Goal: Task Accomplishment & Management: Use online tool/utility

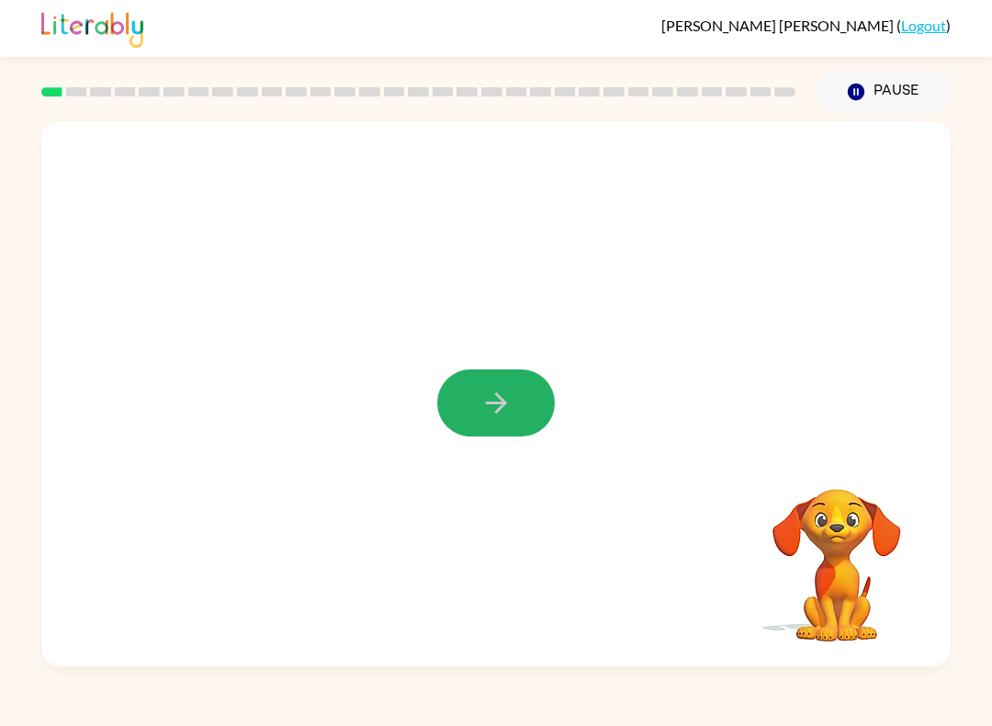
click at [460, 417] on button "button" at bounding box center [496, 402] width 118 height 67
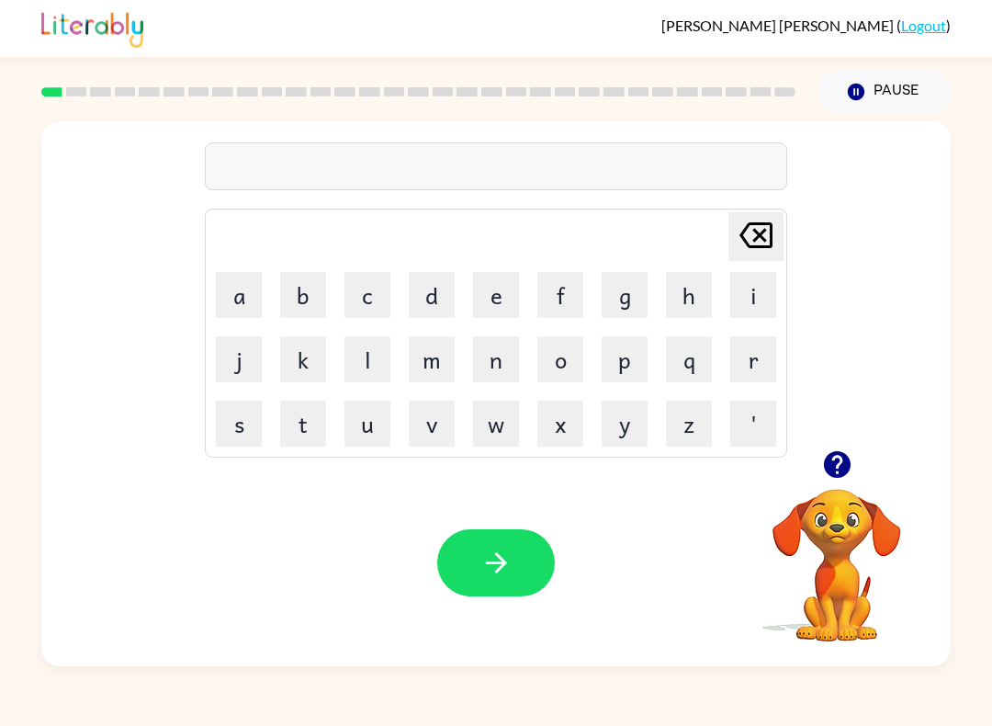
click at [243, 431] on button "s" at bounding box center [239, 424] width 46 height 46
click at [684, 283] on button "h" at bounding box center [689, 295] width 46 height 46
click at [564, 359] on button "o" at bounding box center [560, 359] width 46 height 46
click at [240, 423] on button "s" at bounding box center [239, 424] width 46 height 46
click at [493, 300] on button "e" at bounding box center [496, 295] width 46 height 46
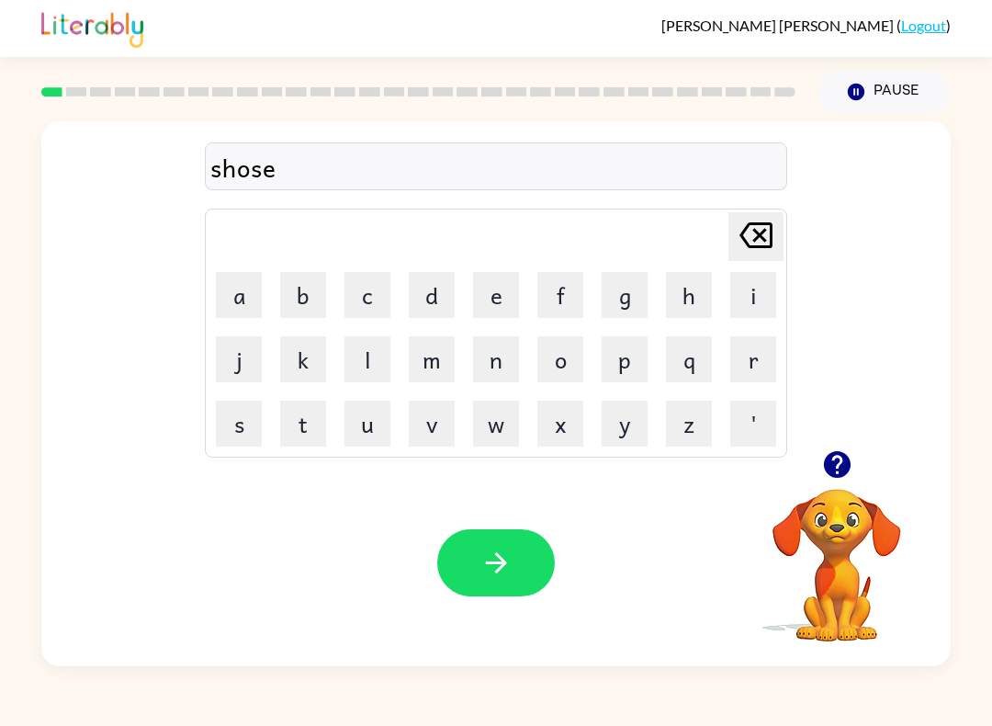
click at [495, 553] on icon "button" at bounding box center [497, 563] width 32 height 32
click at [520, 180] on div at bounding box center [496, 166] width 583 height 48
click at [238, 296] on button "a" at bounding box center [239, 295] width 46 height 46
click at [624, 367] on button "p" at bounding box center [625, 359] width 46 height 46
click at [499, 294] on button "e" at bounding box center [496, 295] width 46 height 46
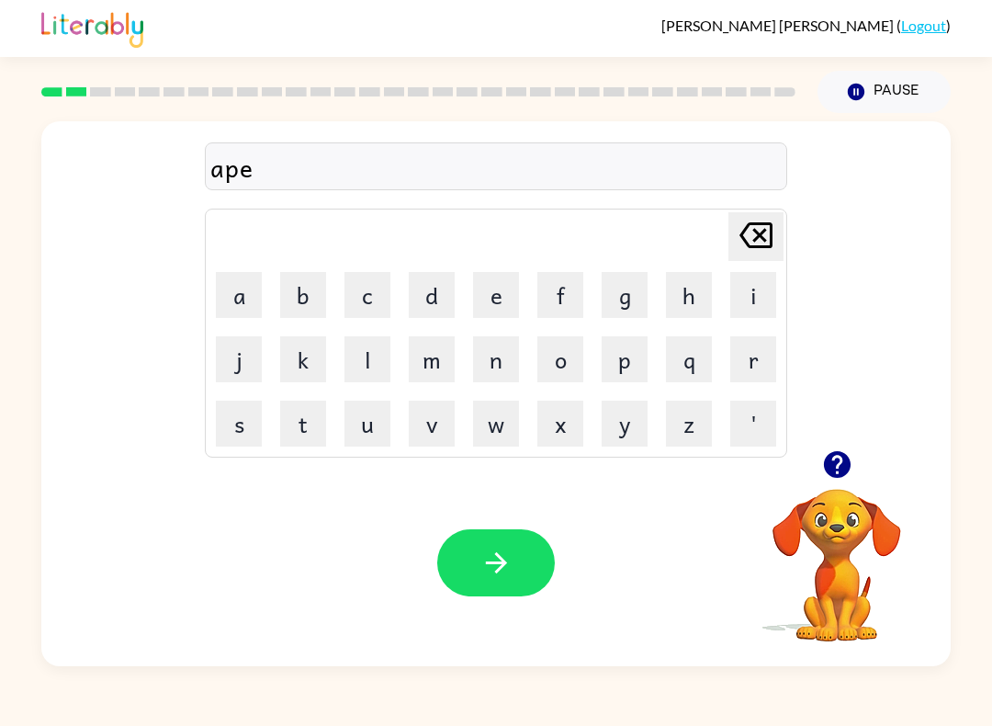
click at [239, 297] on button "a" at bounding box center [239, 295] width 46 height 46
click at [752, 362] on button "r" at bounding box center [753, 359] width 46 height 46
click at [497, 288] on button "e" at bounding box center [496, 295] width 46 height 46
click at [373, 283] on button "c" at bounding box center [368, 295] width 46 height 46
click at [241, 304] on button "a" at bounding box center [239, 295] width 46 height 46
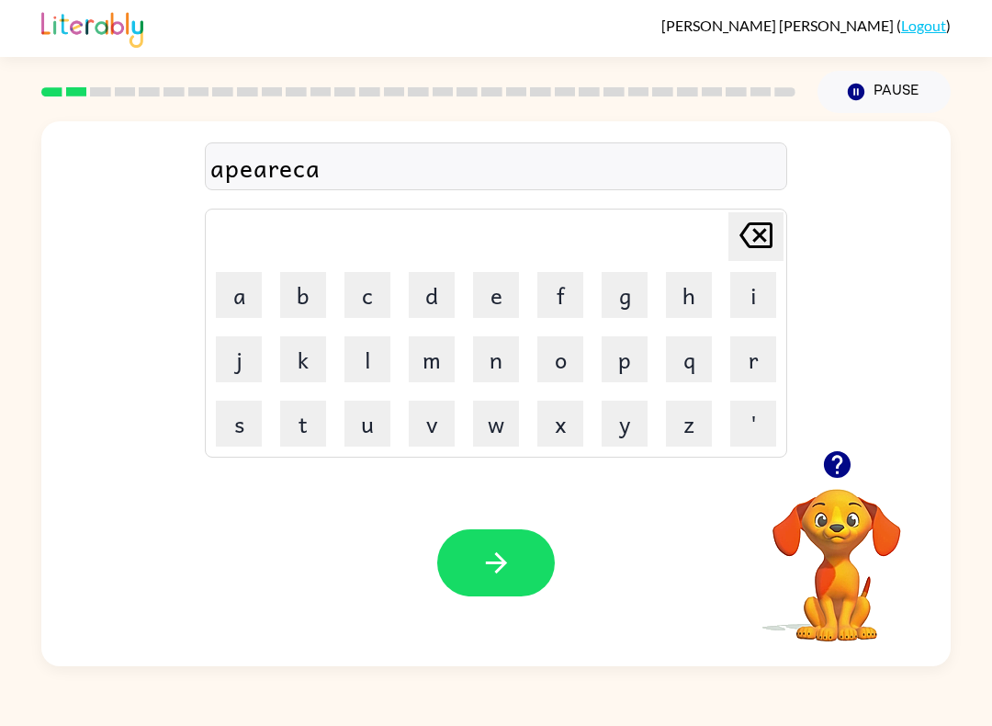
click at [501, 360] on button "n" at bounding box center [496, 359] width 46 height 46
click at [250, 409] on button "s" at bounding box center [239, 424] width 46 height 46
click at [482, 573] on icon "button" at bounding box center [497, 563] width 32 height 32
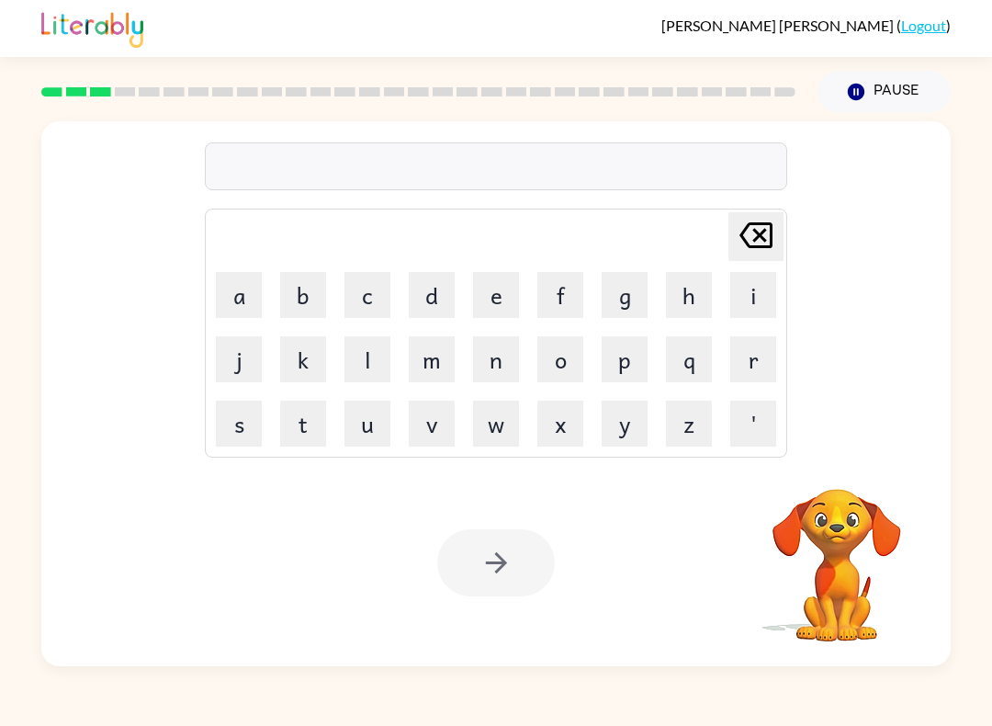
click at [741, 368] on button "r" at bounding box center [753, 359] width 46 height 46
click at [493, 293] on button "e" at bounding box center [496, 295] width 46 height 46
click at [246, 302] on button "a" at bounding box center [239, 295] width 46 height 46
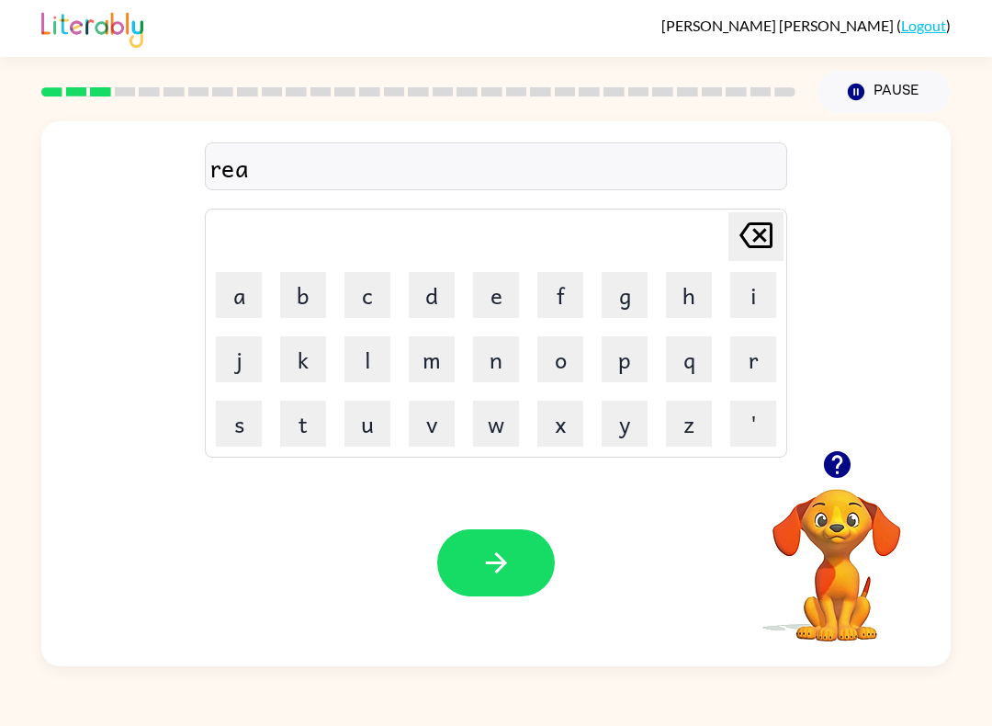
click at [385, 368] on button "l" at bounding box center [368, 359] width 46 height 46
click at [752, 286] on button "i" at bounding box center [753, 295] width 46 height 46
click at [308, 427] on button "t" at bounding box center [303, 424] width 46 height 46
click at [633, 419] on button "y" at bounding box center [625, 424] width 46 height 46
click at [504, 567] on icon "button" at bounding box center [497, 563] width 32 height 32
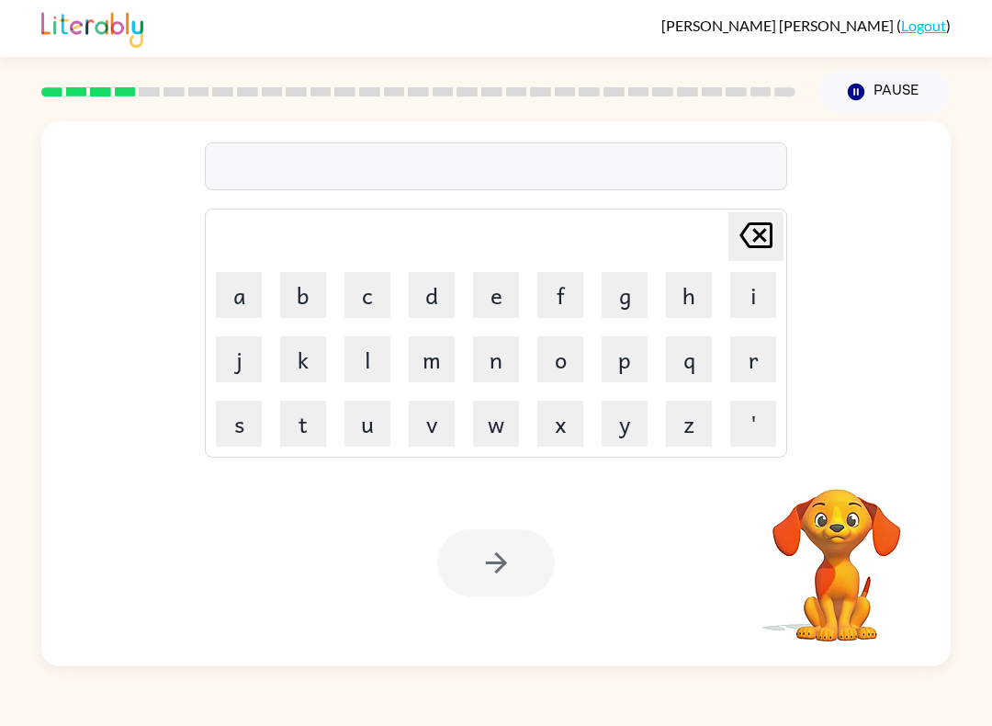
click at [501, 317] on button "e" at bounding box center [496, 295] width 46 height 46
click at [369, 358] on button "l" at bounding box center [368, 359] width 46 height 46
click at [748, 295] on button "i" at bounding box center [753, 295] width 46 height 46
click at [442, 373] on button "m" at bounding box center [432, 359] width 46 height 46
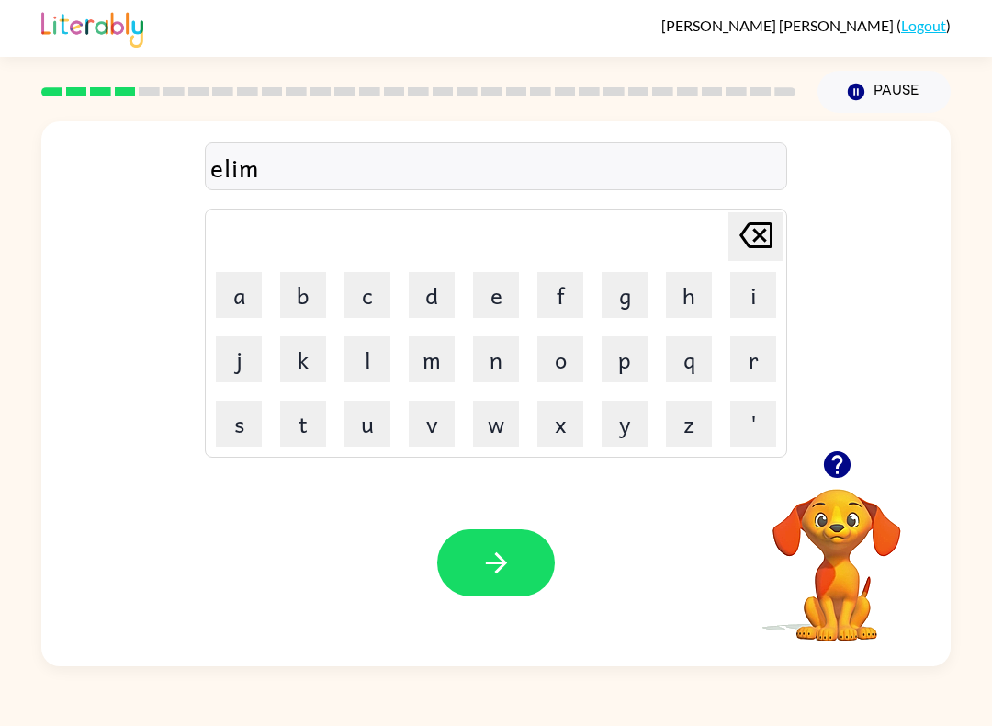
click at [754, 300] on button "i" at bounding box center [753, 295] width 46 height 46
click at [502, 343] on button "n" at bounding box center [496, 359] width 46 height 46
click at [247, 304] on button "a" at bounding box center [239, 295] width 46 height 46
click at [449, 303] on button "d" at bounding box center [432, 295] width 46 height 46
click at [502, 287] on button "e" at bounding box center [496, 295] width 46 height 46
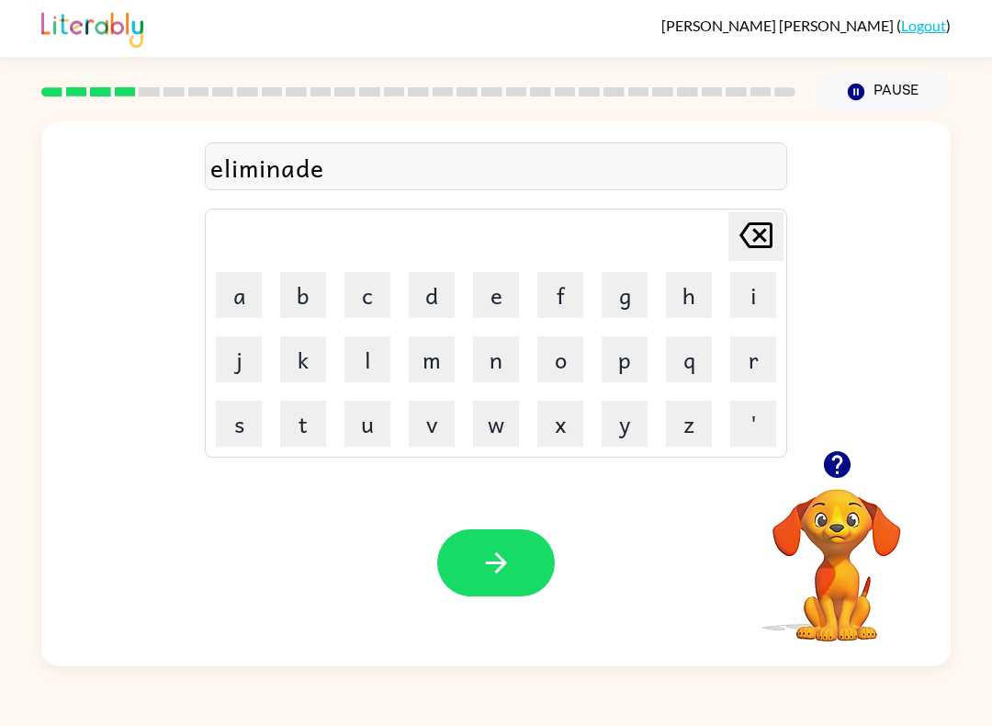
click at [487, 582] on button "button" at bounding box center [496, 562] width 118 height 67
click at [364, 420] on button "u" at bounding box center [368, 424] width 46 height 46
click at [615, 368] on button "p" at bounding box center [625, 359] width 46 height 46
click at [766, 238] on icon "[PERSON_NAME] last character input" at bounding box center [756, 235] width 44 height 44
click at [765, 237] on icon "[PERSON_NAME] last character input" at bounding box center [756, 235] width 44 height 44
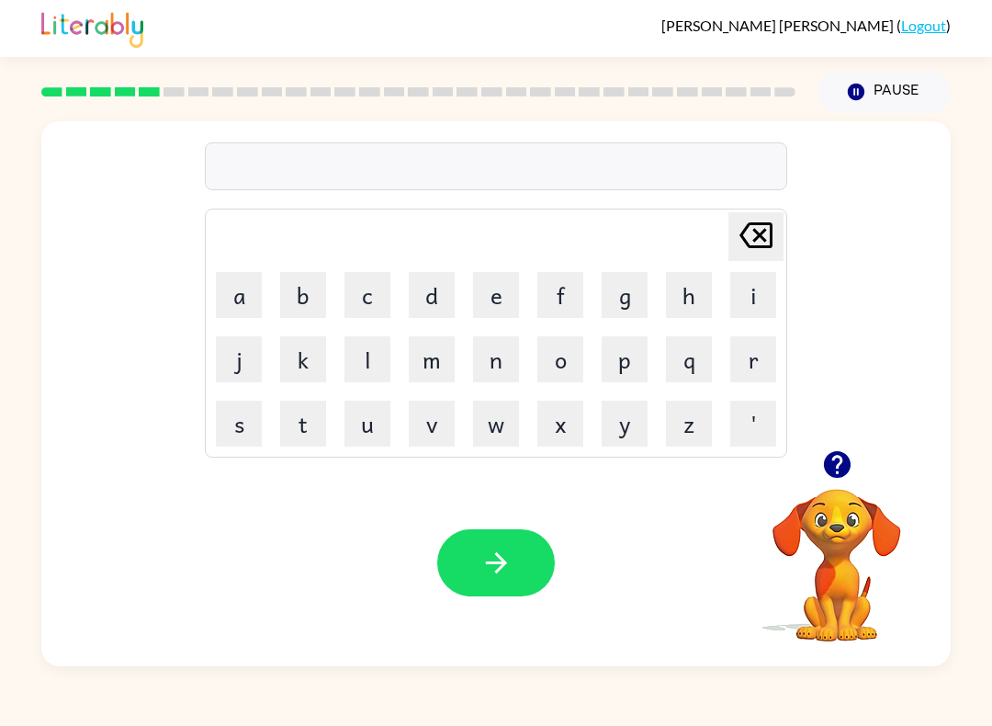
click at [769, 252] on icon "[PERSON_NAME] last character input" at bounding box center [756, 235] width 44 height 44
click at [441, 289] on button "d" at bounding box center [432, 295] width 46 height 46
click at [350, 435] on button "u" at bounding box center [368, 424] width 46 height 46
click at [770, 231] on icon at bounding box center [756, 235] width 33 height 26
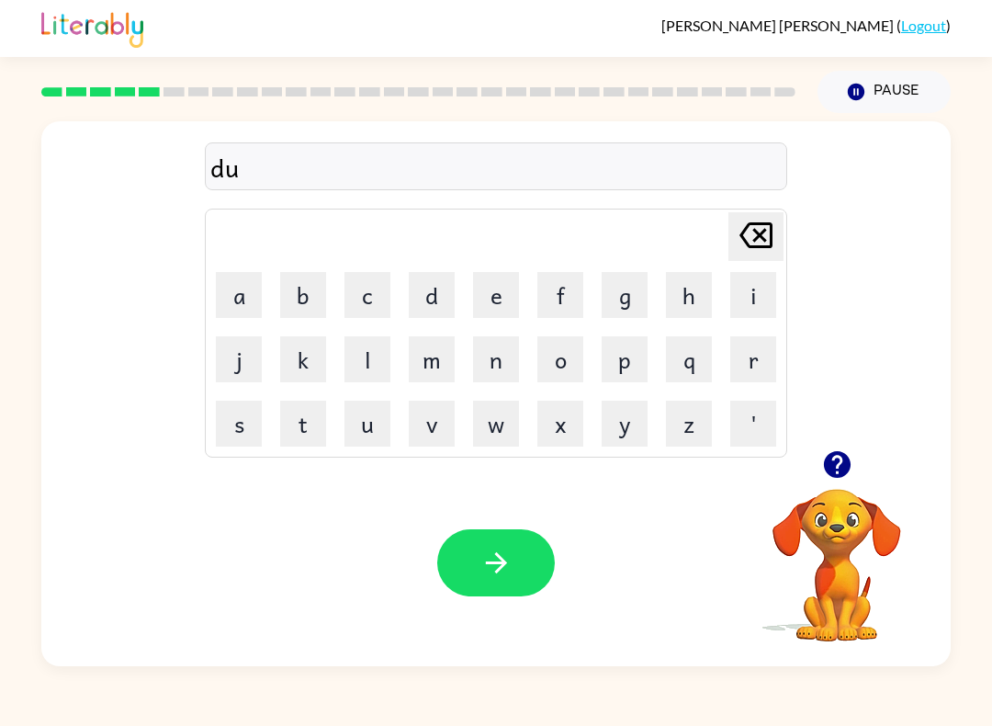
click at [625, 358] on button "p" at bounding box center [625, 359] width 46 height 46
click at [362, 362] on button "l" at bounding box center [368, 359] width 46 height 46
click at [761, 299] on button "i" at bounding box center [753, 295] width 46 height 46
click at [360, 302] on button "c" at bounding box center [368, 295] width 46 height 46
click at [228, 299] on button "a" at bounding box center [239, 295] width 46 height 46
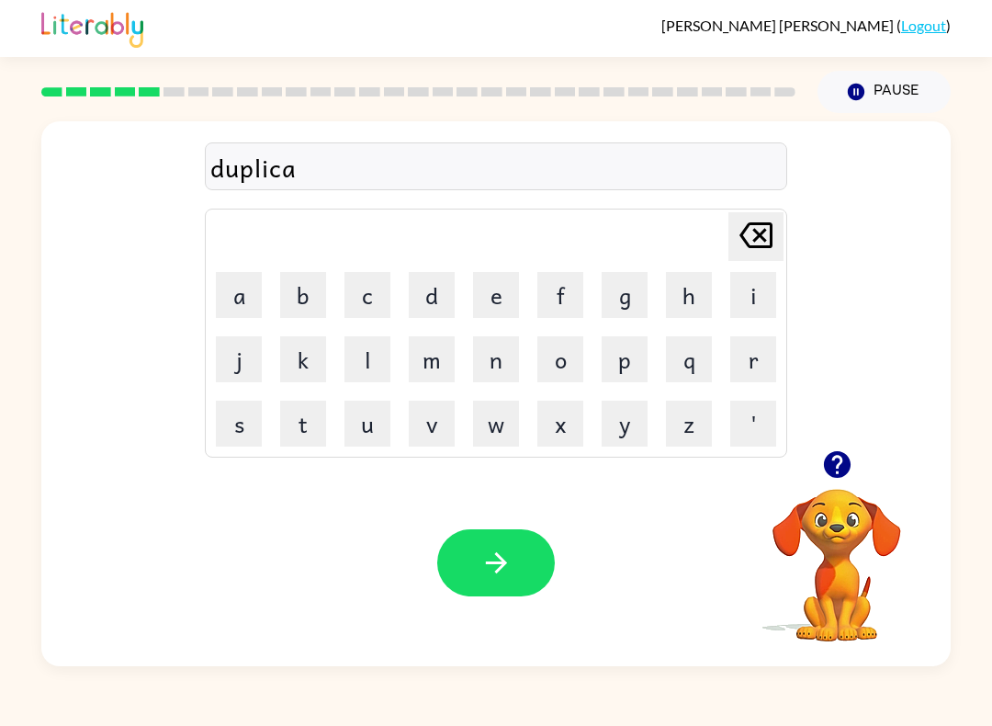
click at [305, 432] on button "t" at bounding box center [303, 424] width 46 height 46
click at [503, 287] on button "e" at bounding box center [496, 295] width 46 height 46
click at [515, 566] on button "button" at bounding box center [496, 562] width 118 height 67
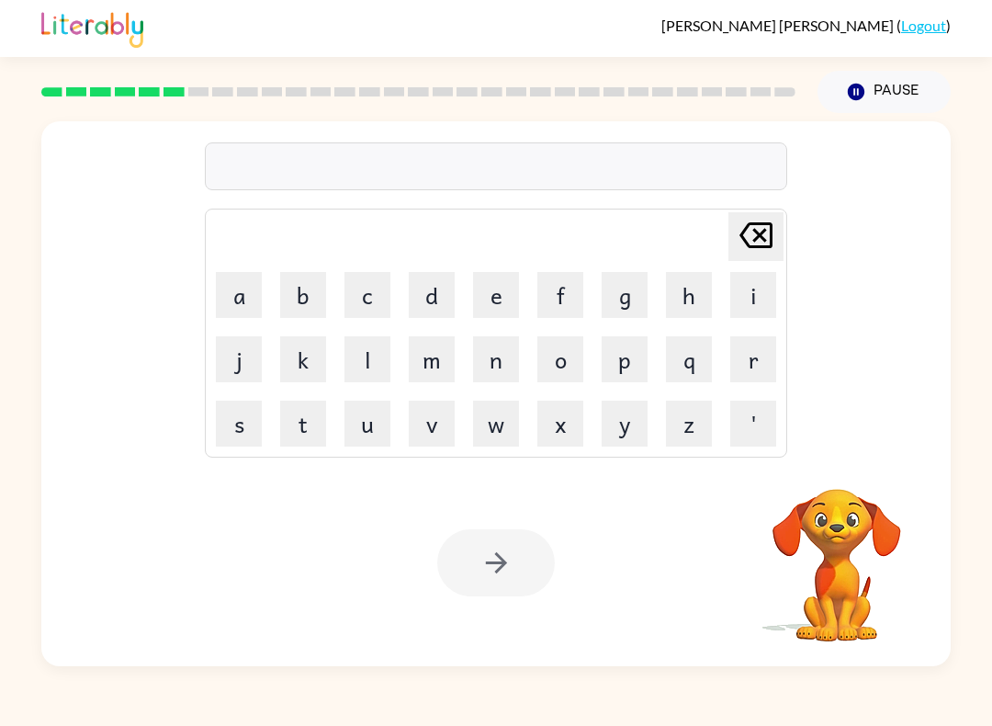
click at [442, 425] on button "v" at bounding box center [432, 424] width 46 height 46
click at [243, 285] on button "a" at bounding box center [239, 295] width 46 height 46
click at [371, 300] on button "c" at bounding box center [368, 295] width 46 height 46
click at [238, 303] on button "a" at bounding box center [239, 295] width 46 height 46
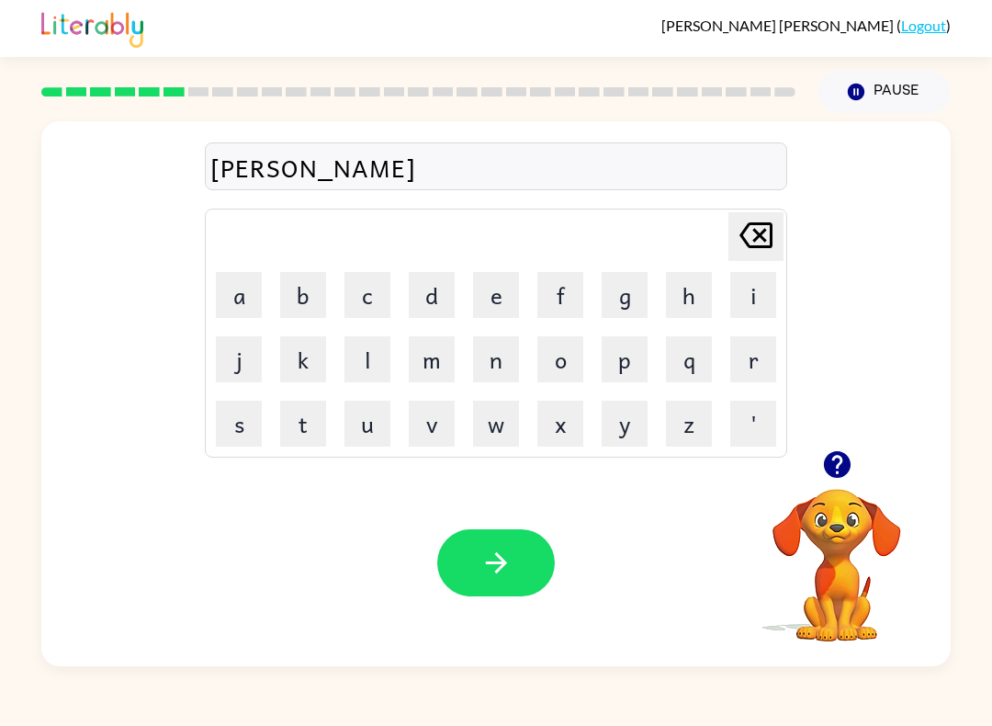
click at [310, 424] on button "t" at bounding box center [303, 424] width 46 height 46
click at [757, 300] on button "i" at bounding box center [753, 295] width 46 height 46
click at [561, 361] on button "o" at bounding box center [560, 359] width 46 height 46
click at [502, 368] on button "n" at bounding box center [496, 359] width 46 height 46
click at [504, 586] on button "button" at bounding box center [496, 562] width 118 height 67
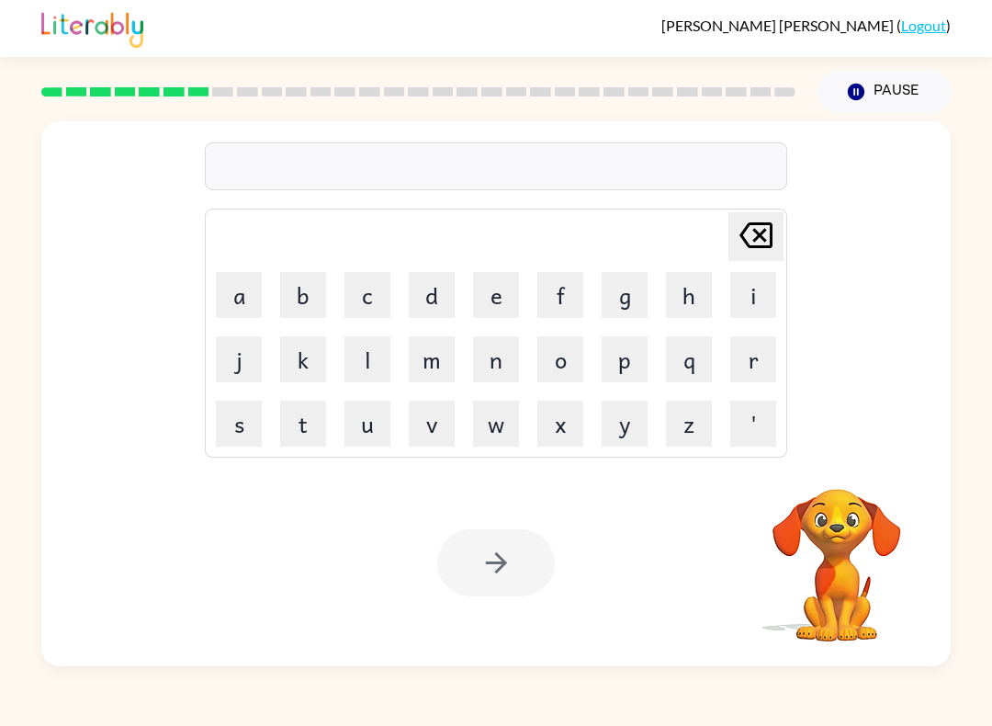
click at [632, 369] on button "p" at bounding box center [625, 359] width 46 height 46
click at [555, 365] on button "o" at bounding box center [560, 359] width 46 height 46
click at [423, 290] on button "d" at bounding box center [432, 295] width 46 height 46
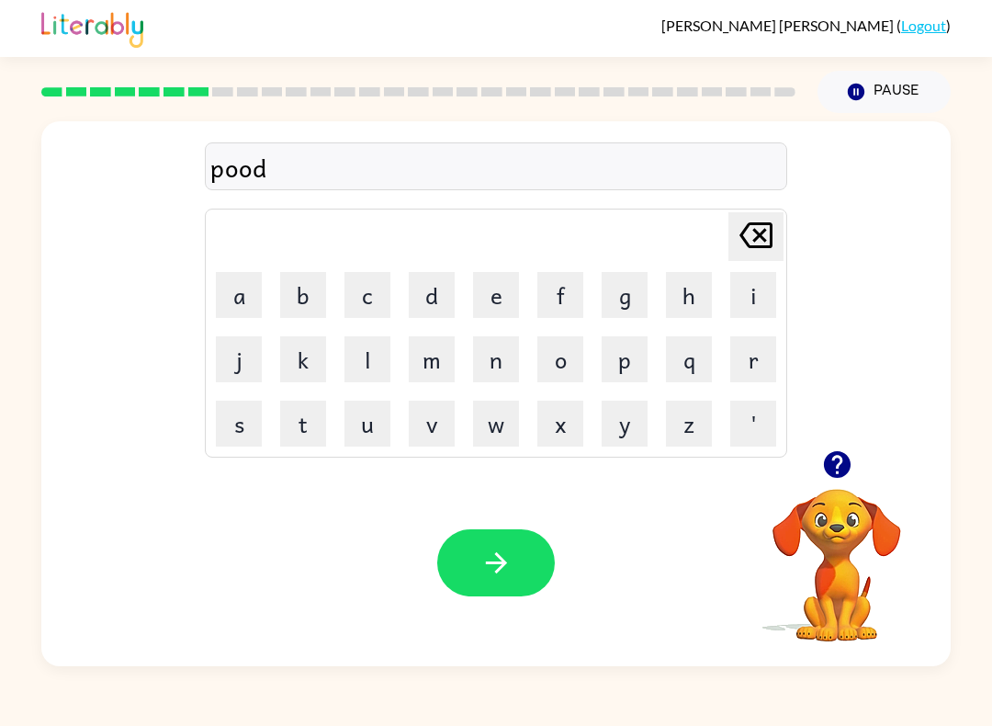
click at [368, 355] on button "l" at bounding box center [368, 359] width 46 height 46
click at [498, 295] on button "e" at bounding box center [496, 295] width 46 height 46
click at [504, 569] on icon "button" at bounding box center [497, 563] width 32 height 32
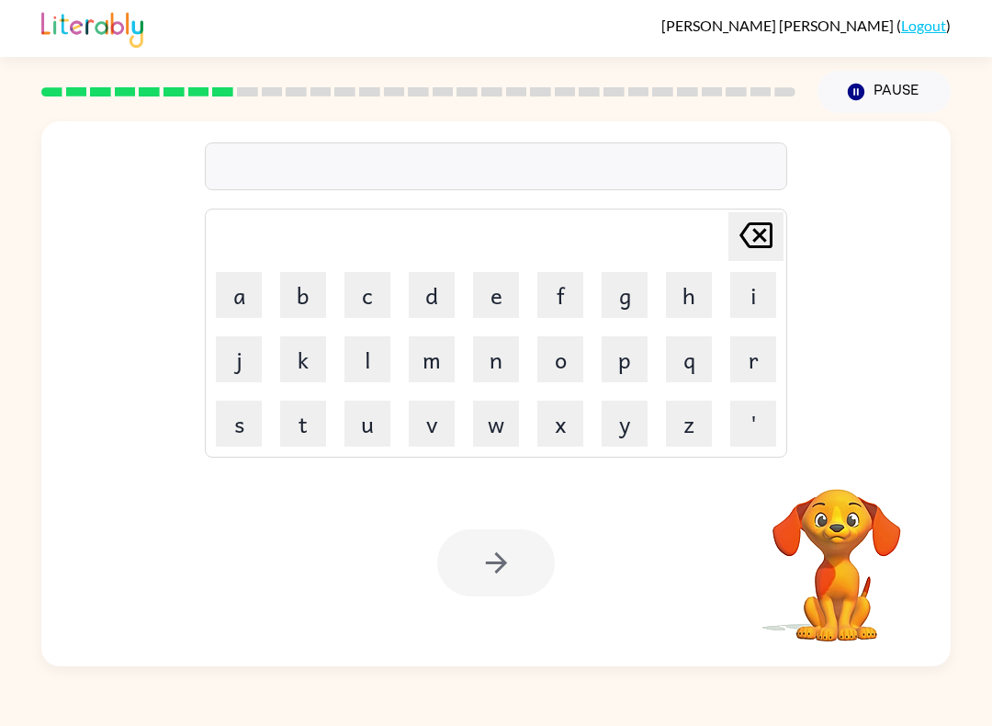
click at [348, 305] on button "c" at bounding box center [368, 295] width 46 height 46
click at [770, 229] on icon at bounding box center [756, 235] width 33 height 26
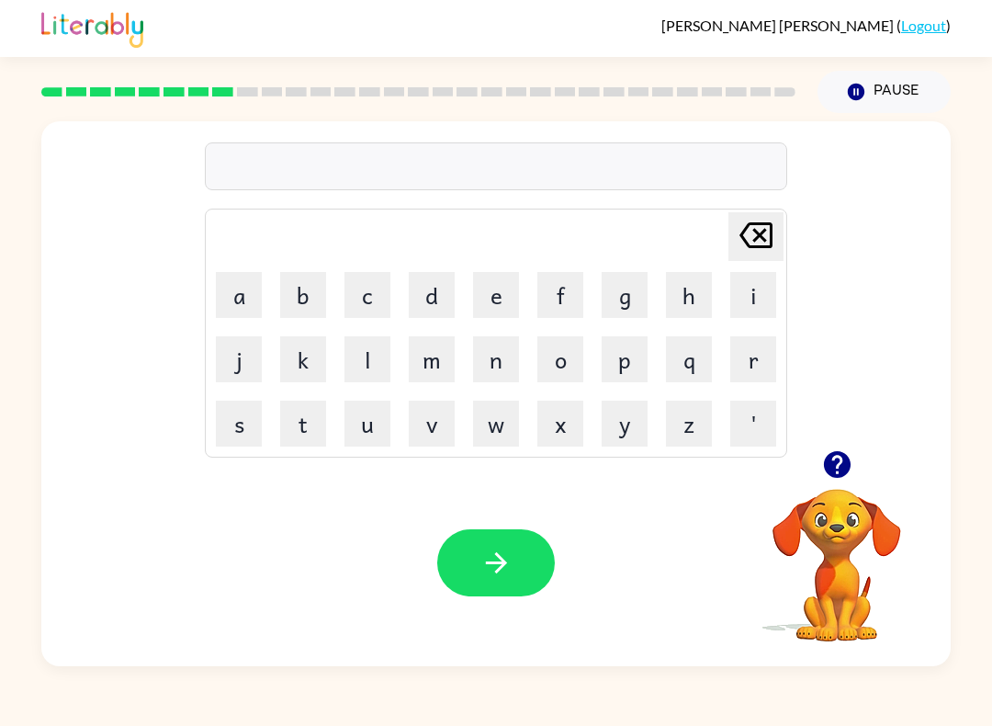
click at [635, 373] on button "p" at bounding box center [625, 359] width 46 height 46
click at [232, 299] on button "a" at bounding box center [239, 295] width 46 height 46
click at [751, 366] on button "r" at bounding box center [753, 359] width 46 height 46
click at [434, 301] on button "d" at bounding box center [432, 295] width 46 height 46
click at [756, 288] on button "i" at bounding box center [753, 295] width 46 height 46
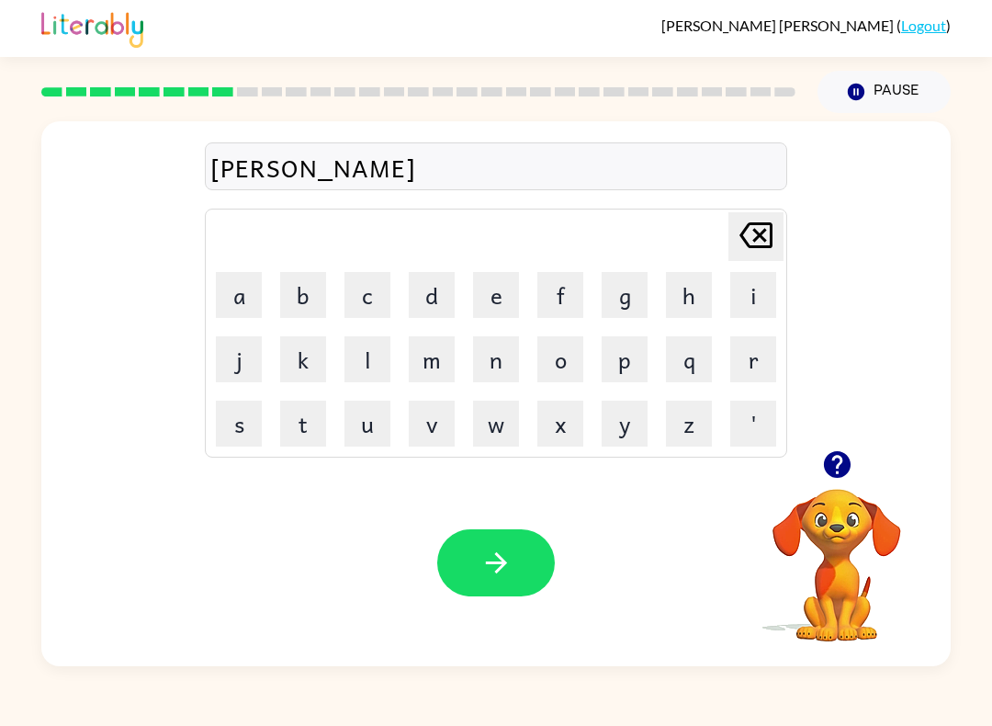
click at [370, 301] on button "c" at bounding box center [368, 295] width 46 height 46
click at [358, 357] on button "l" at bounding box center [368, 359] width 46 height 46
click at [507, 296] on button "e" at bounding box center [496, 295] width 46 height 46
click at [483, 613] on div "Your browser must support playing .mp4 files to use Literably. Please try using…" at bounding box center [496, 562] width 910 height 207
click at [481, 547] on button "button" at bounding box center [496, 562] width 118 height 67
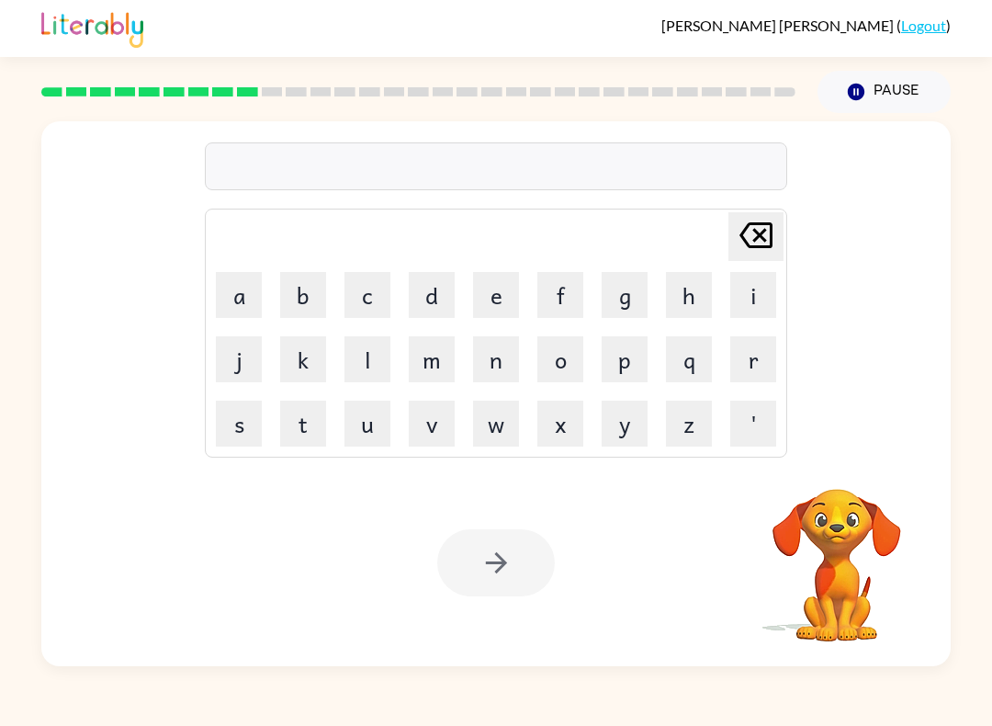
click at [762, 364] on button "r" at bounding box center [753, 359] width 46 height 46
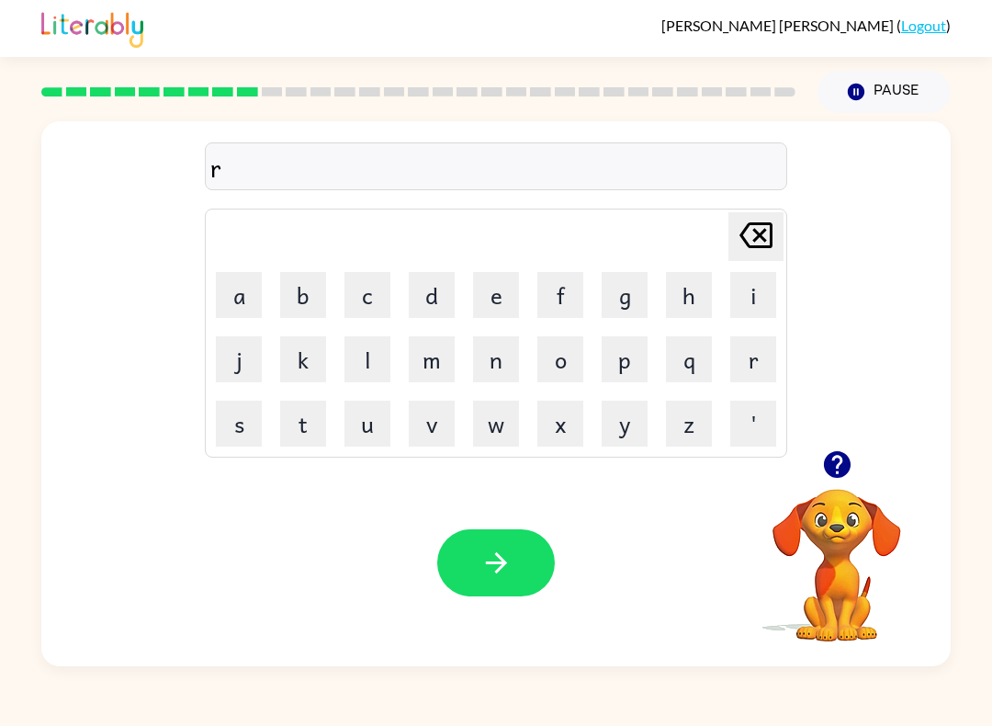
click at [500, 303] on button "e" at bounding box center [496, 295] width 46 height 46
click at [843, 510] on video "Your browser must support playing .mp4 files to use Literably. Please try using…" at bounding box center [837, 552] width 184 height 184
click at [831, 442] on button "button" at bounding box center [837, 464] width 47 height 47
click at [367, 298] on button "c" at bounding box center [368, 295] width 46 height 46
click at [240, 288] on button "a" at bounding box center [239, 295] width 46 height 46
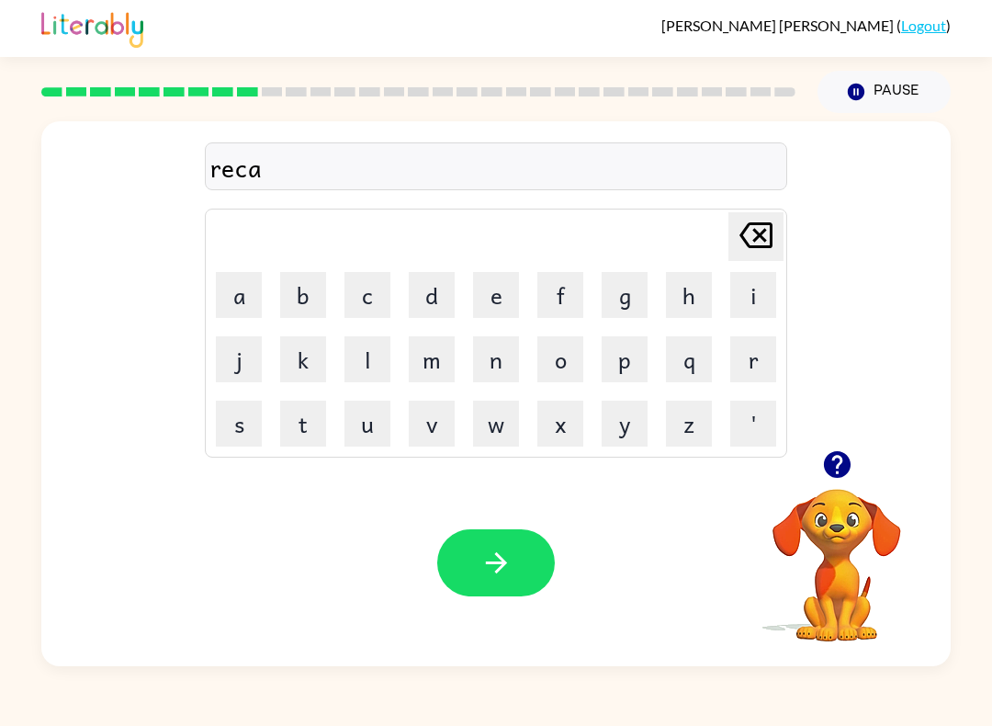
click at [311, 420] on button "t" at bounding box center [303, 424] width 46 height 46
click at [699, 288] on button "h" at bounding box center [689, 295] width 46 height 46
click at [844, 484] on button "button" at bounding box center [837, 464] width 47 height 47
click at [506, 297] on button "e" at bounding box center [496, 295] width 46 height 46
click at [758, 348] on button "r" at bounding box center [753, 359] width 46 height 46
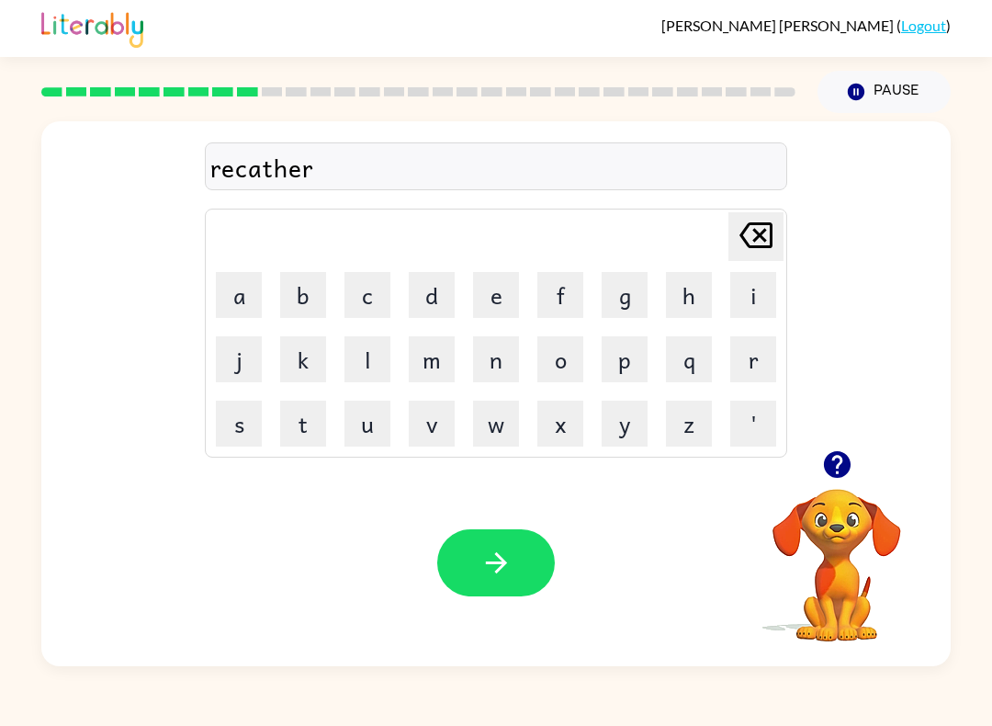
click at [467, 578] on button "button" at bounding box center [496, 562] width 118 height 67
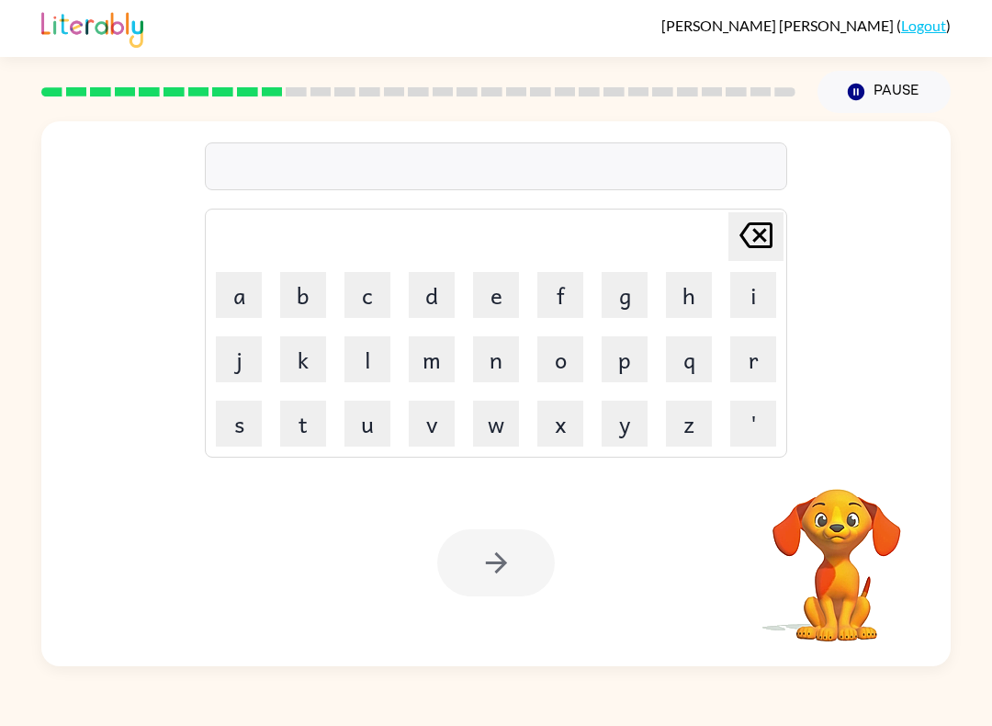
click at [615, 360] on button "p" at bounding box center [625, 359] width 46 height 46
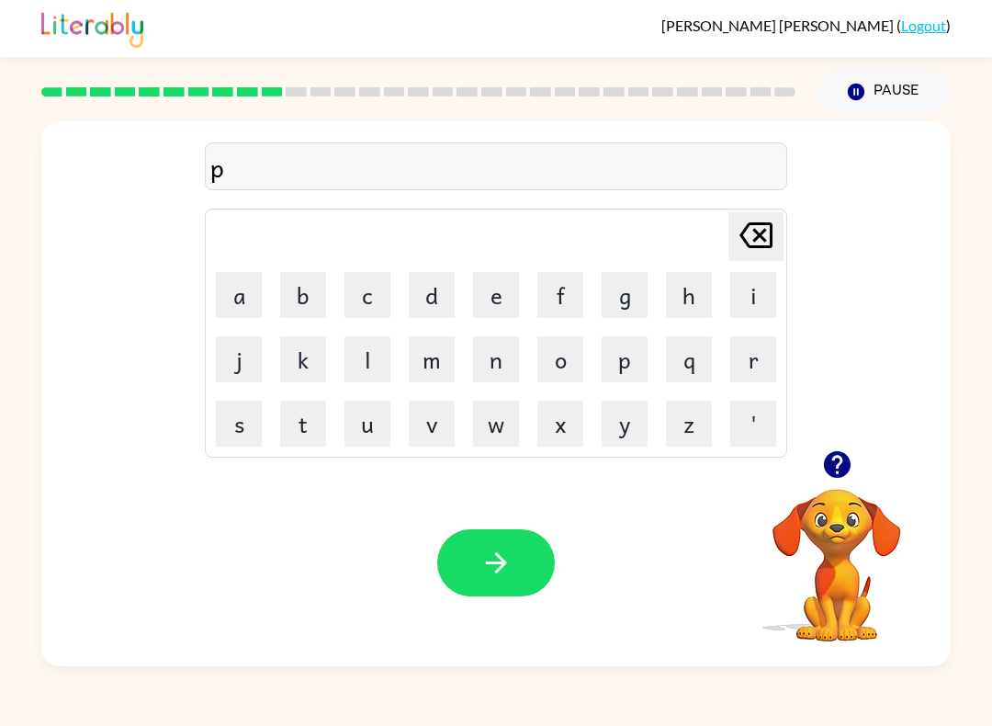
click at [746, 379] on button "r" at bounding box center [753, 359] width 46 height 46
click at [496, 297] on button "e" at bounding box center [496, 295] width 46 height 46
click at [255, 419] on button "s" at bounding box center [239, 424] width 46 height 46
click at [683, 307] on button "h" at bounding box center [689, 295] width 46 height 46
click at [566, 357] on button "o" at bounding box center [560, 359] width 46 height 46
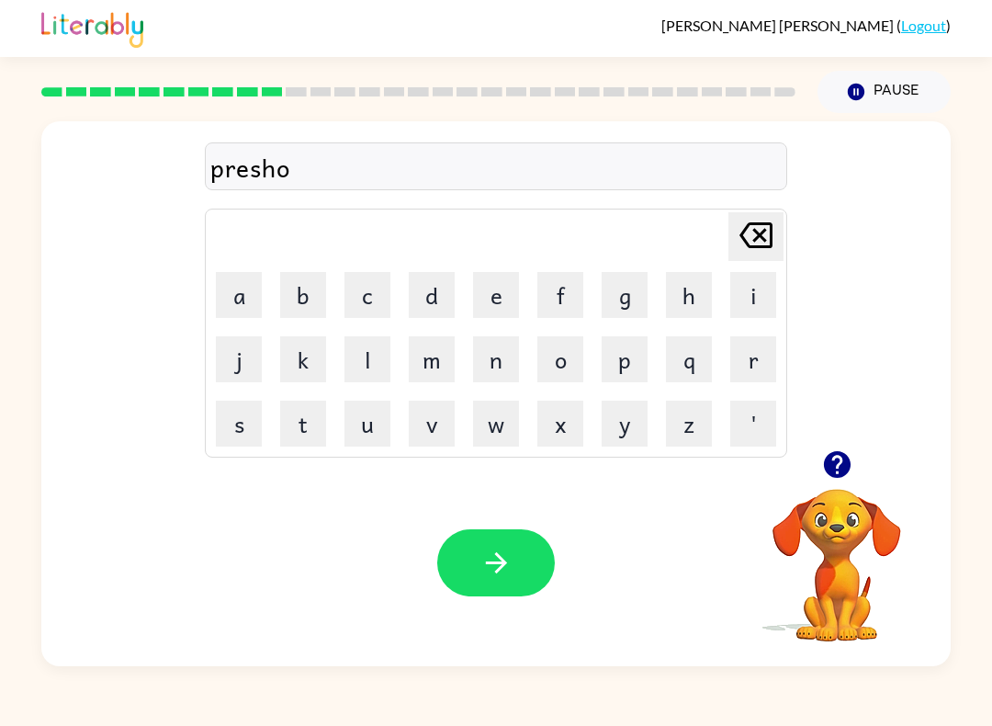
click at [371, 357] on button "l" at bounding box center [368, 359] width 46 height 46
click at [755, 238] on icon "[PERSON_NAME] last character input" at bounding box center [756, 235] width 44 height 44
click at [764, 236] on icon "[PERSON_NAME] last character input" at bounding box center [756, 235] width 44 height 44
click at [363, 313] on button "c" at bounding box center [368, 295] width 46 height 46
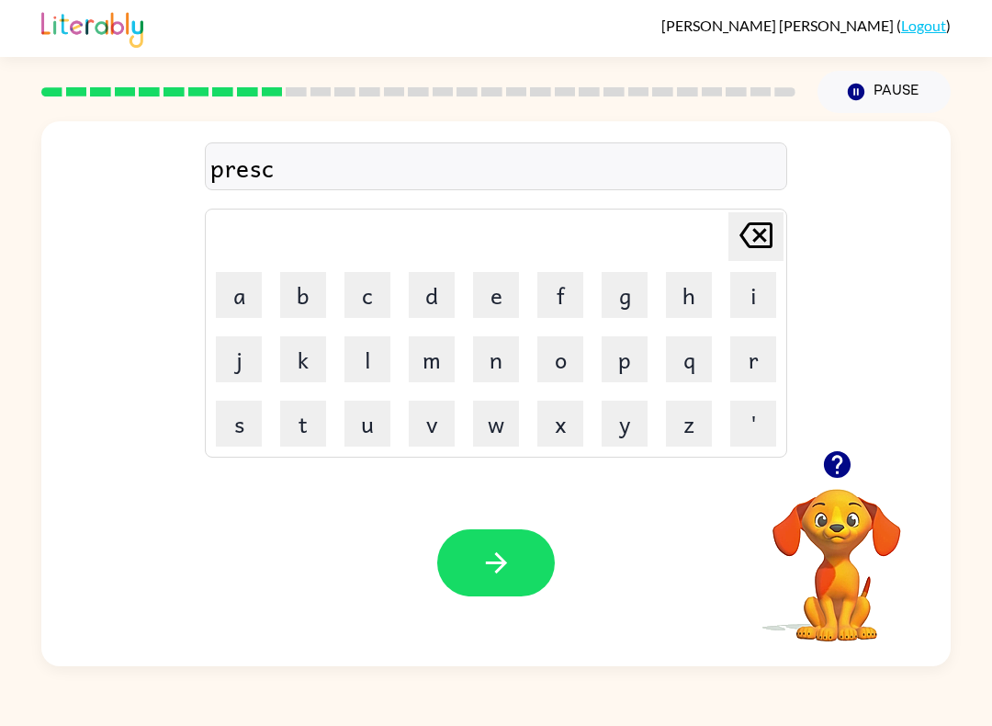
click at [688, 297] on button "h" at bounding box center [689, 295] width 46 height 46
click at [572, 356] on button "o" at bounding box center [560, 359] width 46 height 46
click at [378, 364] on button "l" at bounding box center [368, 359] width 46 height 46
click at [530, 583] on button "button" at bounding box center [496, 562] width 118 height 67
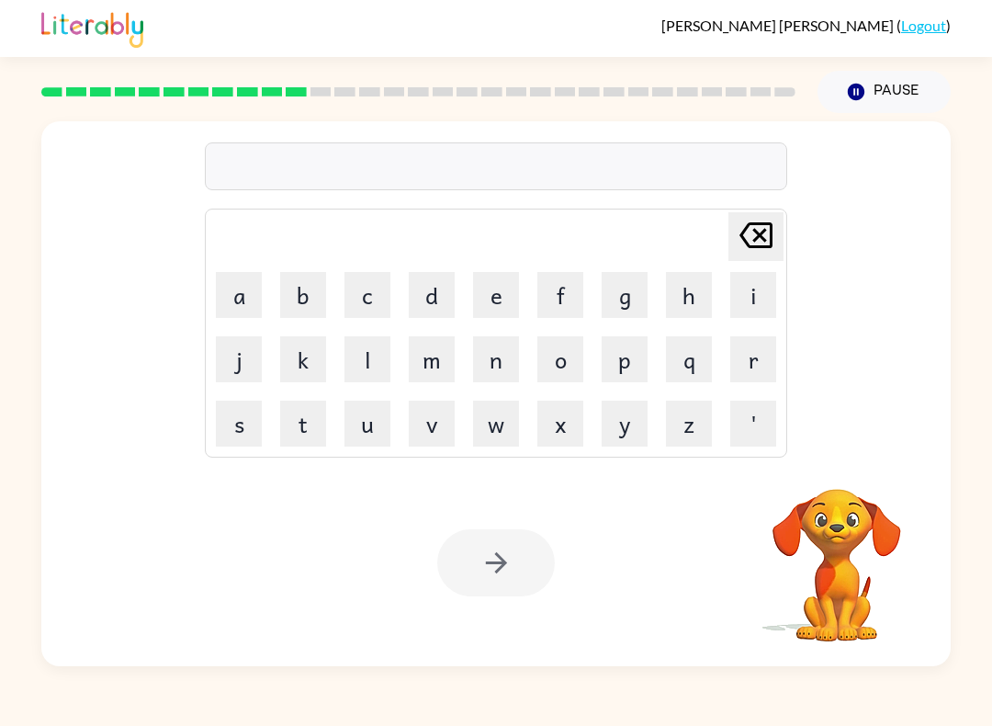
click at [366, 296] on button "c" at bounding box center [368, 295] width 46 height 46
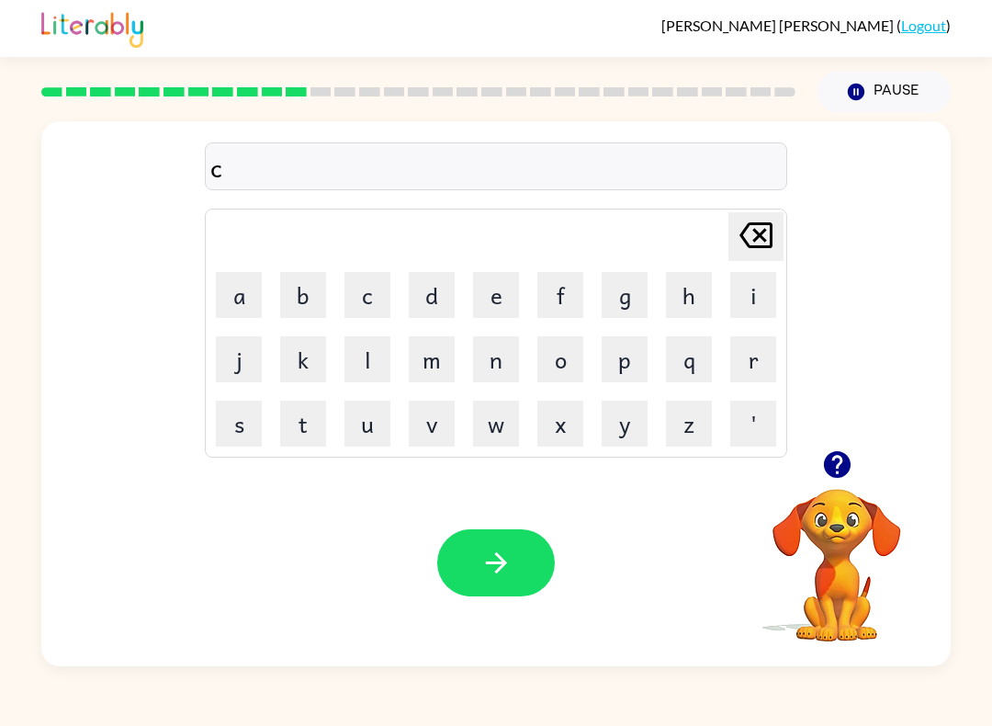
click at [232, 293] on button "a" at bounding box center [239, 295] width 46 height 46
click at [432, 419] on button "v" at bounding box center [432, 424] width 46 height 46
click at [500, 290] on button "e" at bounding box center [496, 295] width 46 height 46
click at [756, 230] on icon "[PERSON_NAME] last character input" at bounding box center [756, 235] width 44 height 44
click at [755, 229] on icon "[PERSON_NAME] last character input" at bounding box center [756, 235] width 44 height 44
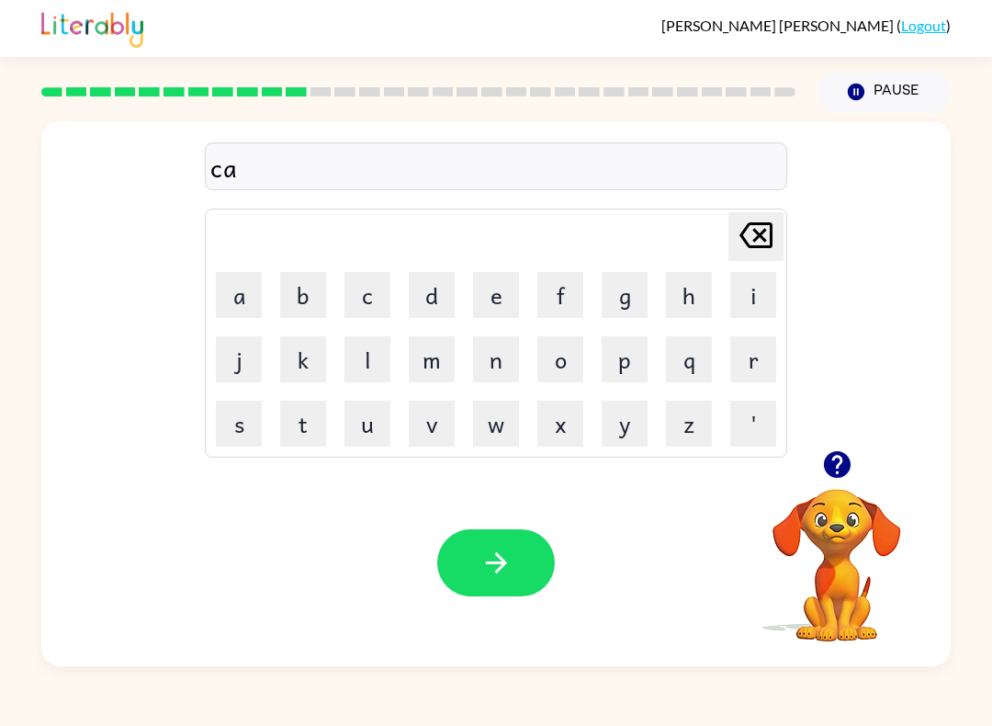
click at [763, 230] on icon "[PERSON_NAME] last character input" at bounding box center [756, 235] width 44 height 44
click at [751, 341] on button "r" at bounding box center [753, 359] width 46 height 46
click at [255, 299] on button "a" at bounding box center [239, 295] width 46 height 46
click at [437, 424] on button "v" at bounding box center [432, 424] width 46 height 46
click at [503, 281] on button "e" at bounding box center [496, 295] width 46 height 46
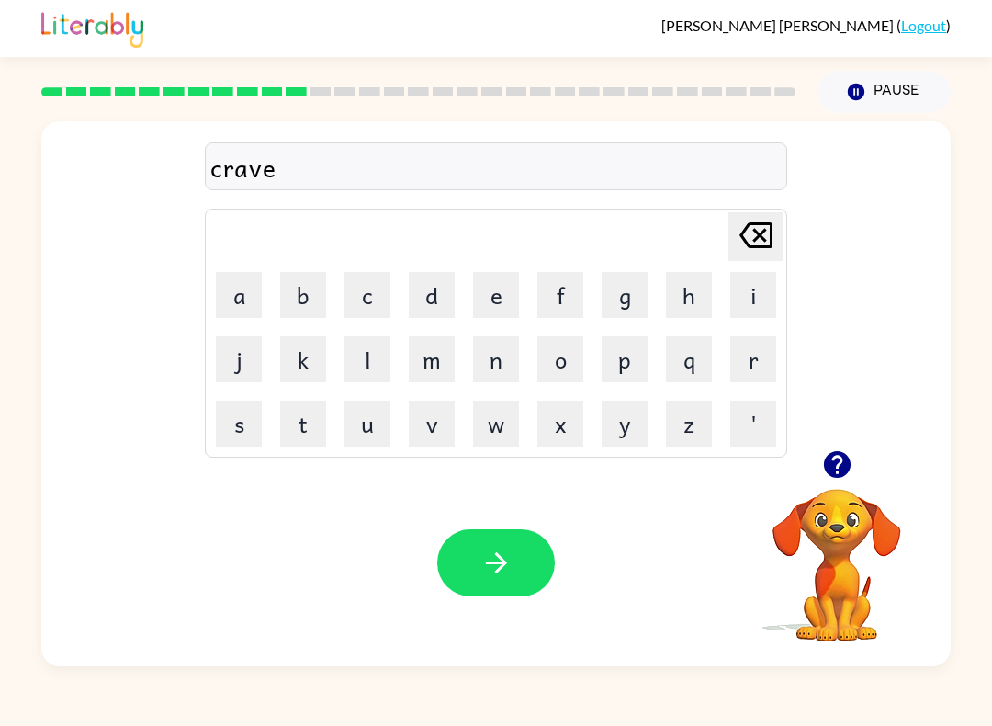
click at [516, 551] on button "button" at bounding box center [496, 562] width 118 height 67
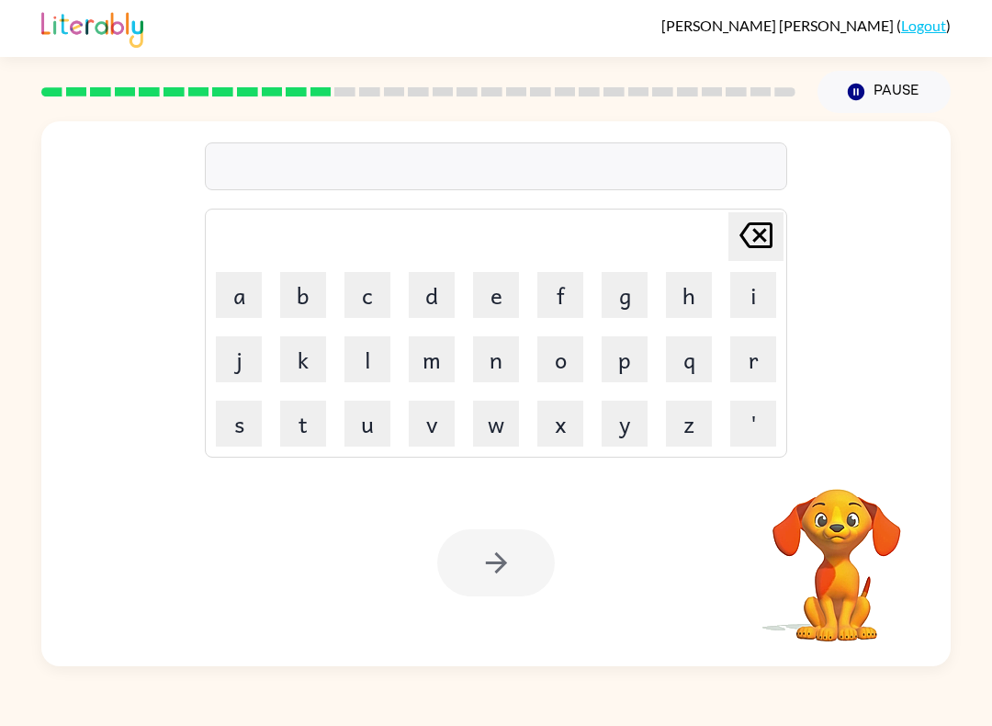
click at [430, 277] on button "d" at bounding box center [432, 295] width 46 height 46
click at [750, 284] on button "i" at bounding box center [753, 295] width 46 height 46
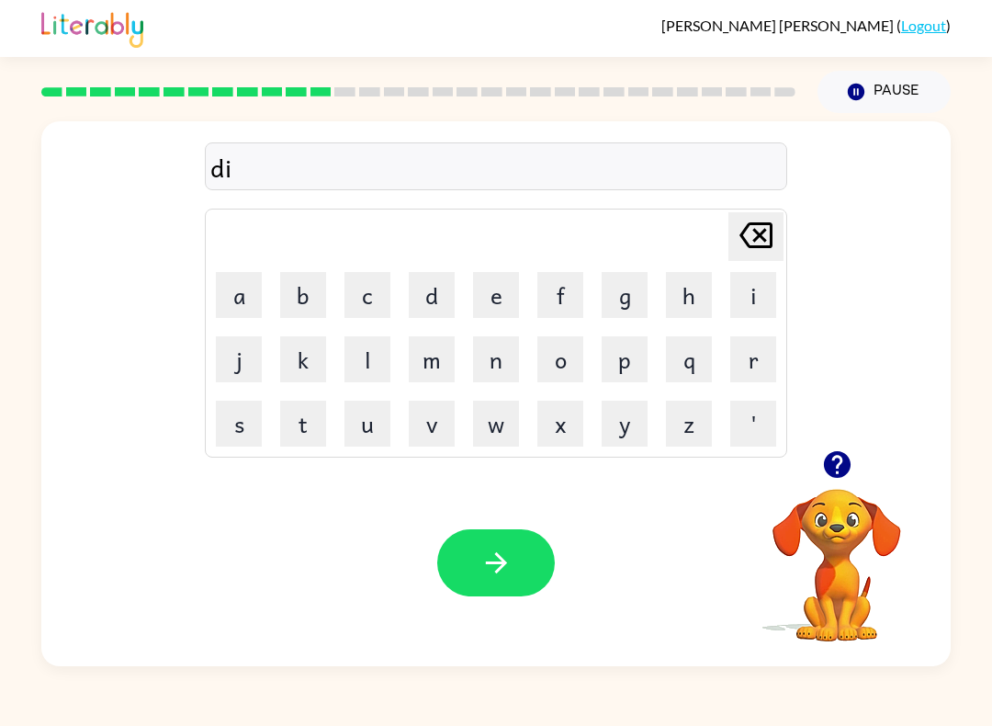
click at [371, 303] on button "c" at bounding box center [368, 295] width 46 height 46
click at [836, 465] on icon "button" at bounding box center [836, 464] width 27 height 27
click at [304, 420] on button "t" at bounding box center [303, 424] width 46 height 46
click at [242, 298] on button "a" at bounding box center [239, 295] width 46 height 46
click at [431, 291] on button "d" at bounding box center [432, 295] width 46 height 46
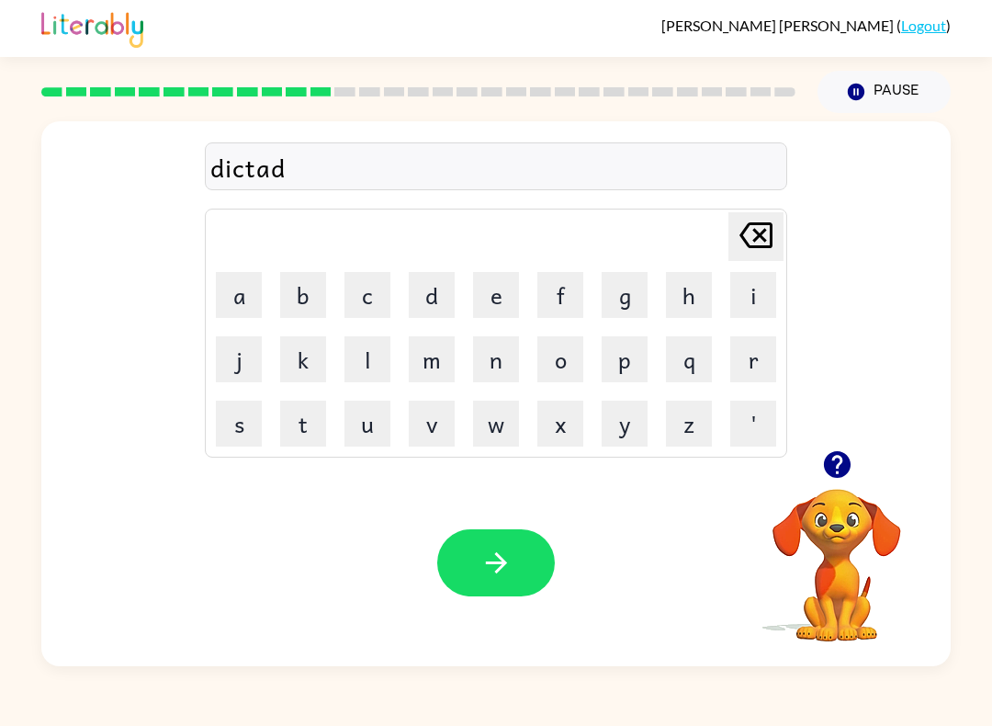
click at [501, 293] on button "e" at bounding box center [496, 295] width 46 height 46
click at [515, 553] on button "button" at bounding box center [496, 562] width 118 height 67
click at [582, 409] on button "x" at bounding box center [560, 424] width 46 height 46
click at [762, 230] on icon "[PERSON_NAME] last character input" at bounding box center [756, 235] width 44 height 44
click at [628, 354] on button "p" at bounding box center [625, 359] width 46 height 46
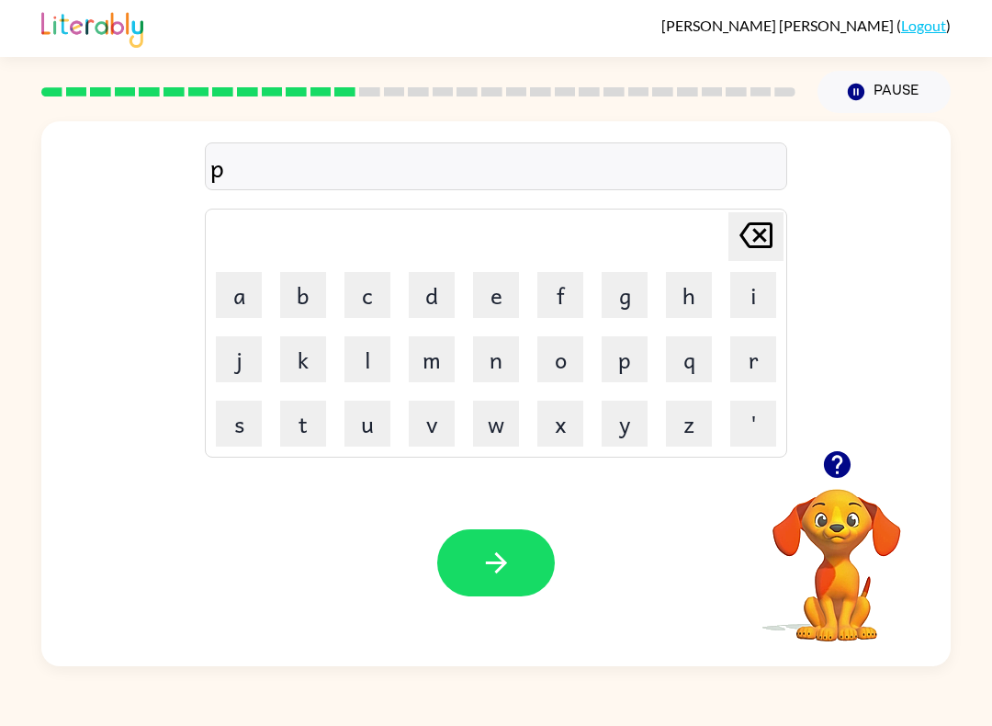
click at [255, 285] on button "a" at bounding box center [239, 295] width 46 height 46
click at [843, 465] on icon "button" at bounding box center [836, 464] width 27 height 27
click at [762, 313] on button "i" at bounding box center [753, 295] width 46 height 46
click at [434, 357] on button "m" at bounding box center [432, 359] width 46 height 46
click at [485, 295] on button "e" at bounding box center [496, 295] width 46 height 46
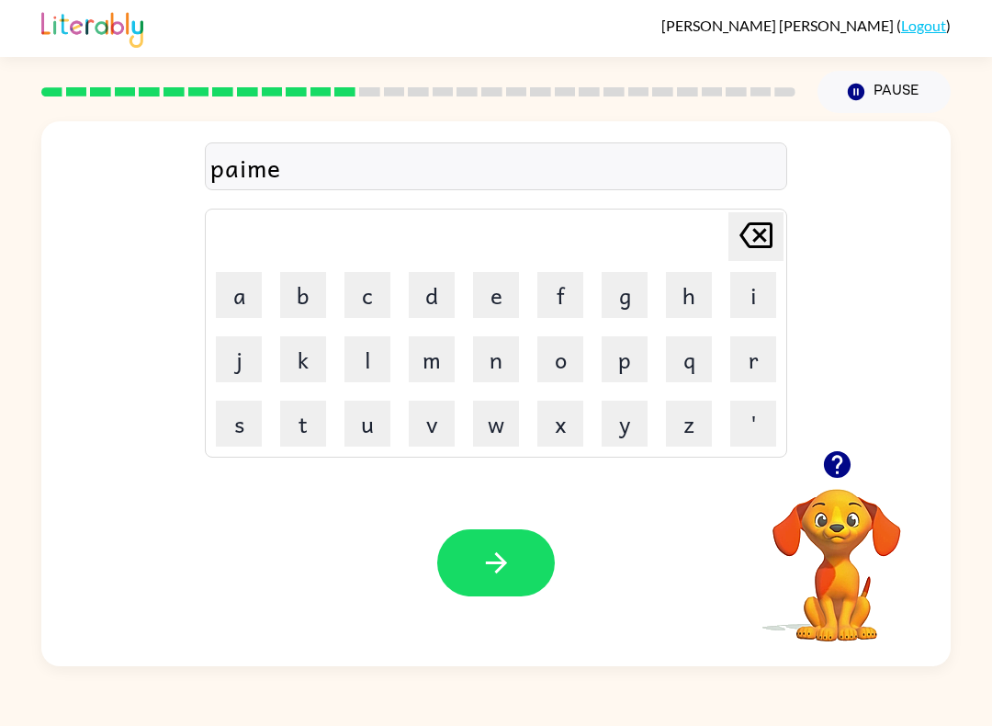
click at [491, 356] on button "n" at bounding box center [496, 359] width 46 height 46
click at [307, 426] on button "t" at bounding box center [303, 424] width 46 height 46
click at [475, 536] on button "button" at bounding box center [496, 562] width 118 height 67
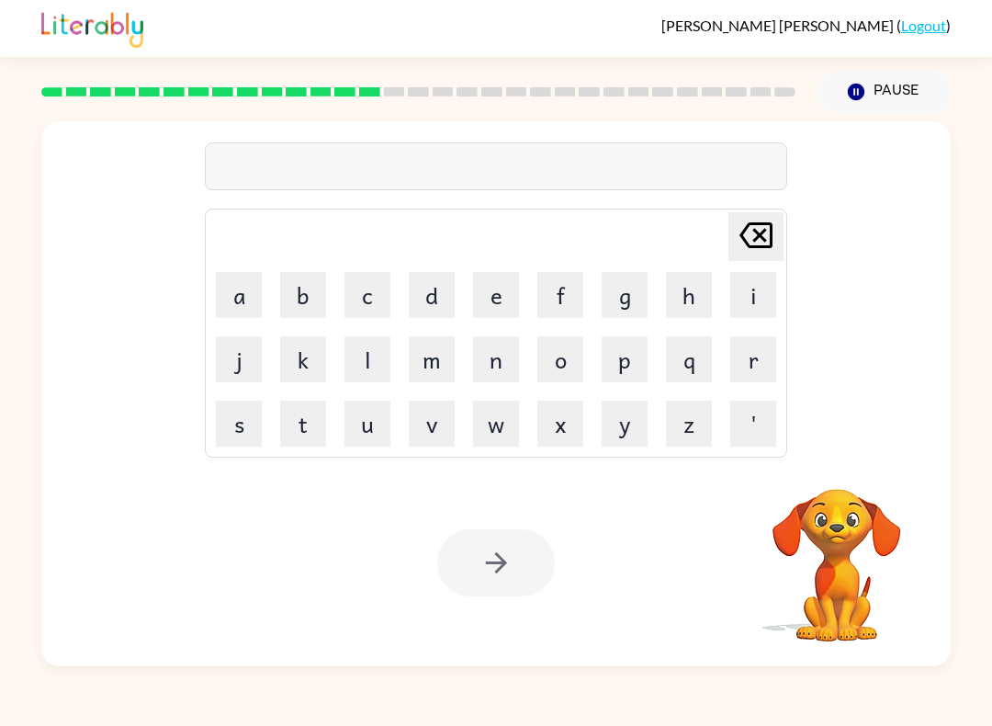
click at [424, 374] on button "m" at bounding box center [432, 359] width 46 height 46
click at [491, 299] on button "e" at bounding box center [496, 295] width 46 height 46
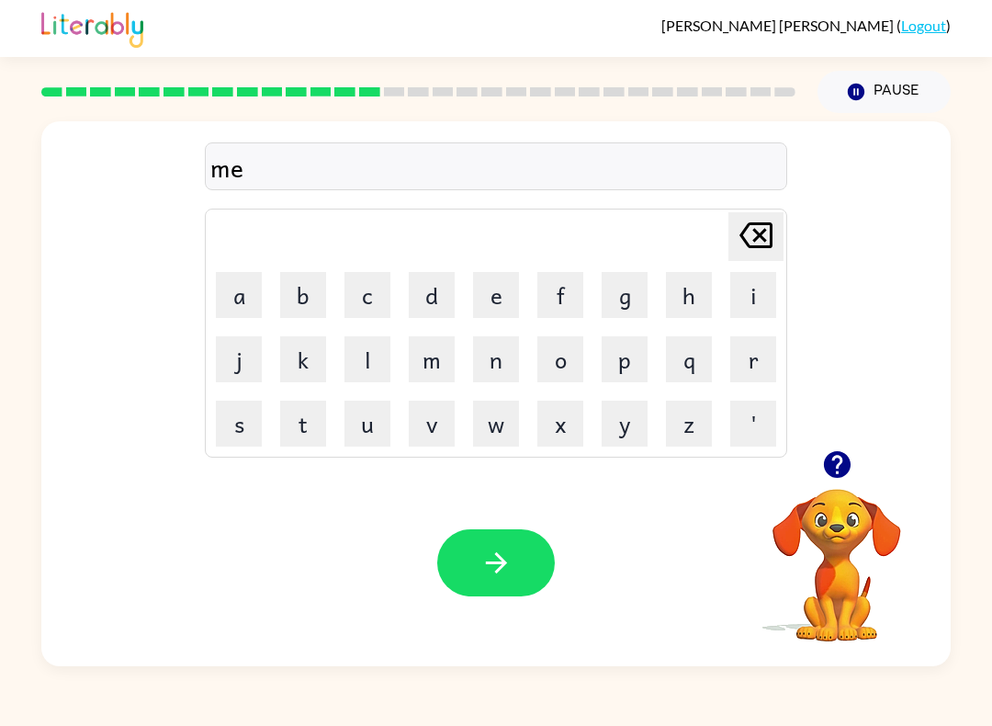
click at [631, 311] on button "g" at bounding box center [625, 295] width 46 height 46
click at [684, 316] on button "h" at bounding box center [689, 295] width 46 height 46
click at [498, 308] on button "e" at bounding box center [496, 295] width 46 height 46
click at [239, 292] on button "a" at bounding box center [239, 295] width 46 height 46
click at [760, 359] on button "r" at bounding box center [753, 359] width 46 height 46
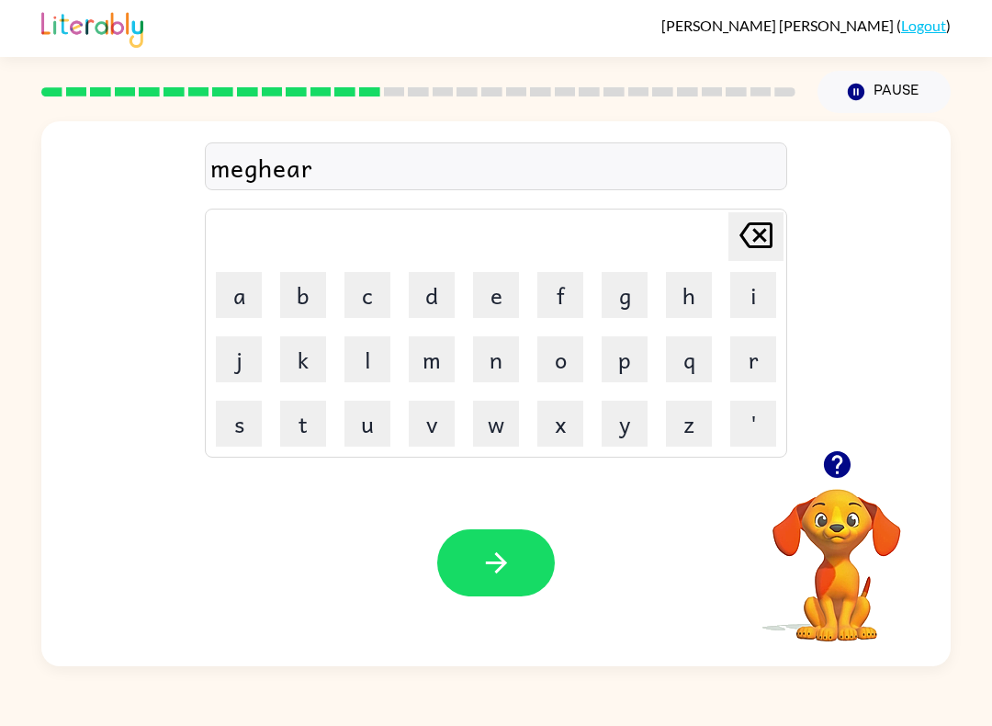
click at [455, 601] on div "Your browser must support playing .mp4 files to use Literably. Please try using…" at bounding box center [496, 562] width 910 height 207
click at [455, 600] on div "Your browser must support playing .mp4 files to use Literably. Please try using…" at bounding box center [496, 562] width 910 height 207
click at [478, 592] on button "button" at bounding box center [496, 562] width 118 height 67
click at [478, 592] on div at bounding box center [496, 562] width 118 height 67
click at [499, 562] on div at bounding box center [496, 562] width 118 height 67
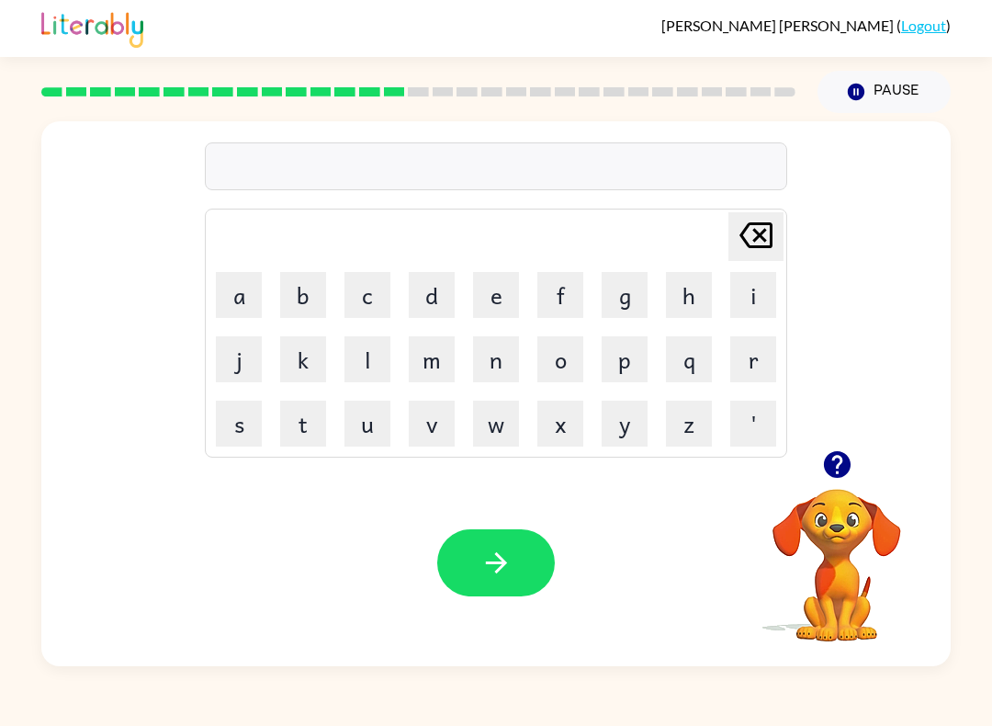
click at [252, 413] on button "s" at bounding box center [239, 424] width 46 height 46
click at [625, 367] on button "p" at bounding box center [625, 359] width 46 height 46
click at [249, 313] on button "a" at bounding box center [239, 295] width 46 height 46
click at [755, 357] on button "r" at bounding box center [753, 359] width 46 height 46
click at [307, 371] on button "k" at bounding box center [303, 359] width 46 height 46
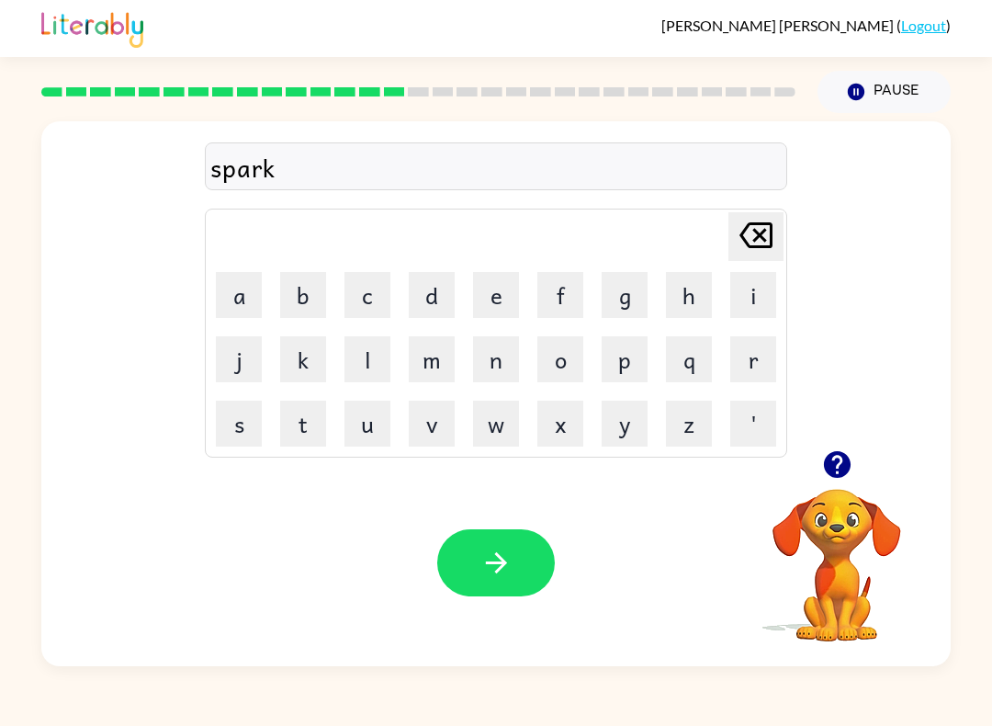
click at [495, 567] on icon "button" at bounding box center [497, 563] width 32 height 32
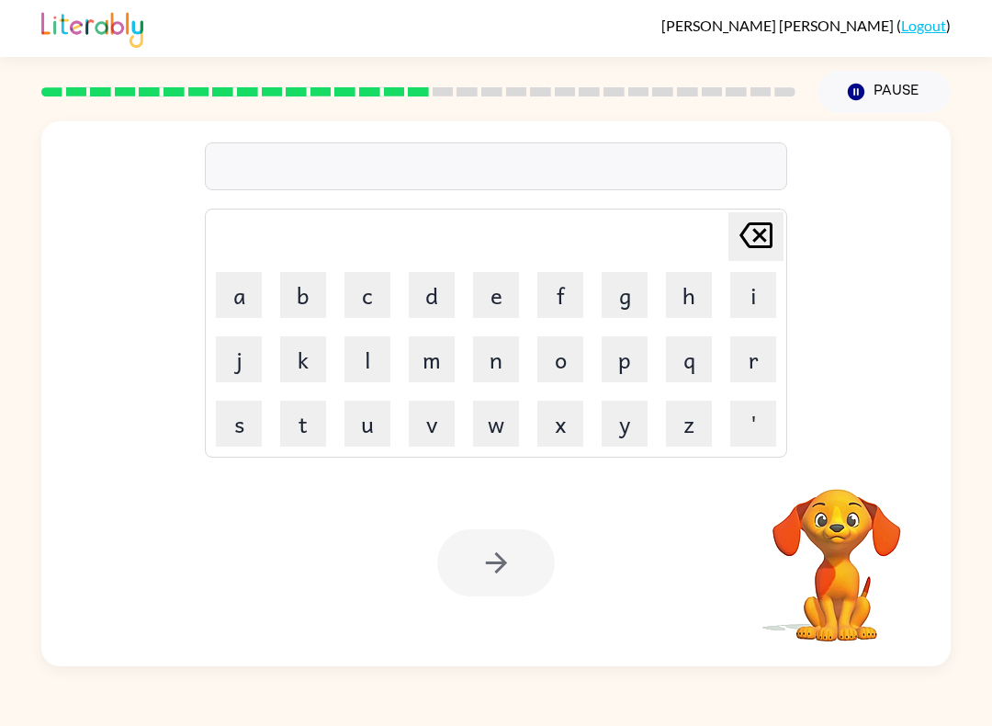
click at [641, 379] on button "p" at bounding box center [625, 359] width 46 height 46
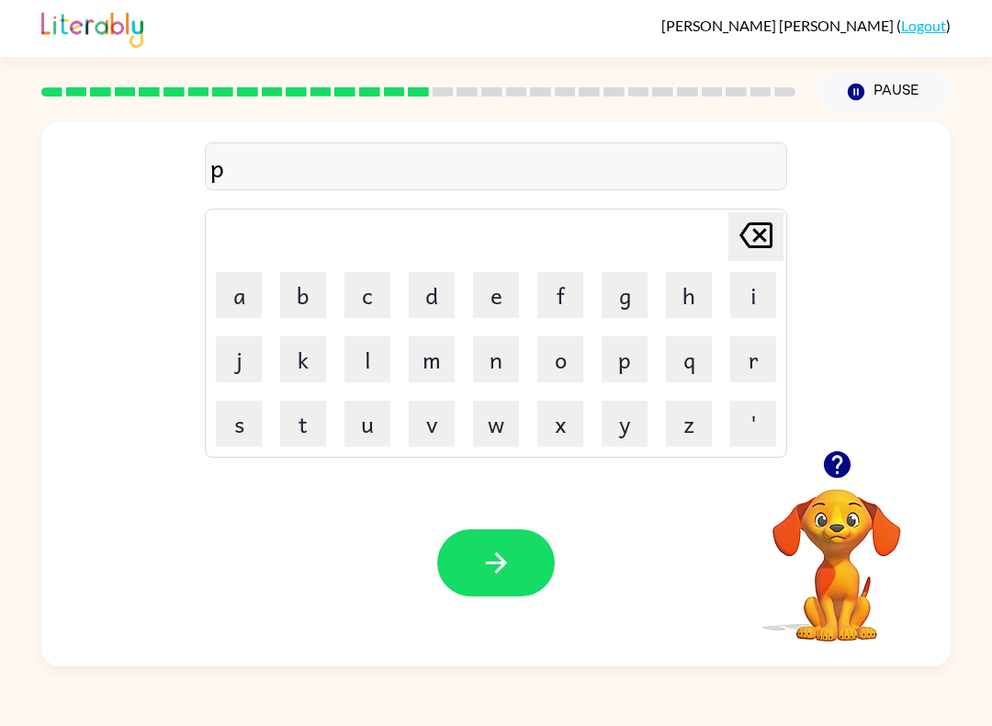
click at [252, 289] on button "a" at bounding box center [239, 295] width 46 height 46
click at [513, 416] on button "w" at bounding box center [496, 424] width 46 height 46
click at [513, 608] on div "Your browser must support playing .mp4 files to use Literably. Please try using…" at bounding box center [496, 562] width 910 height 207
click at [522, 594] on button "button" at bounding box center [496, 562] width 118 height 67
click at [522, 593] on div at bounding box center [496, 562] width 118 height 67
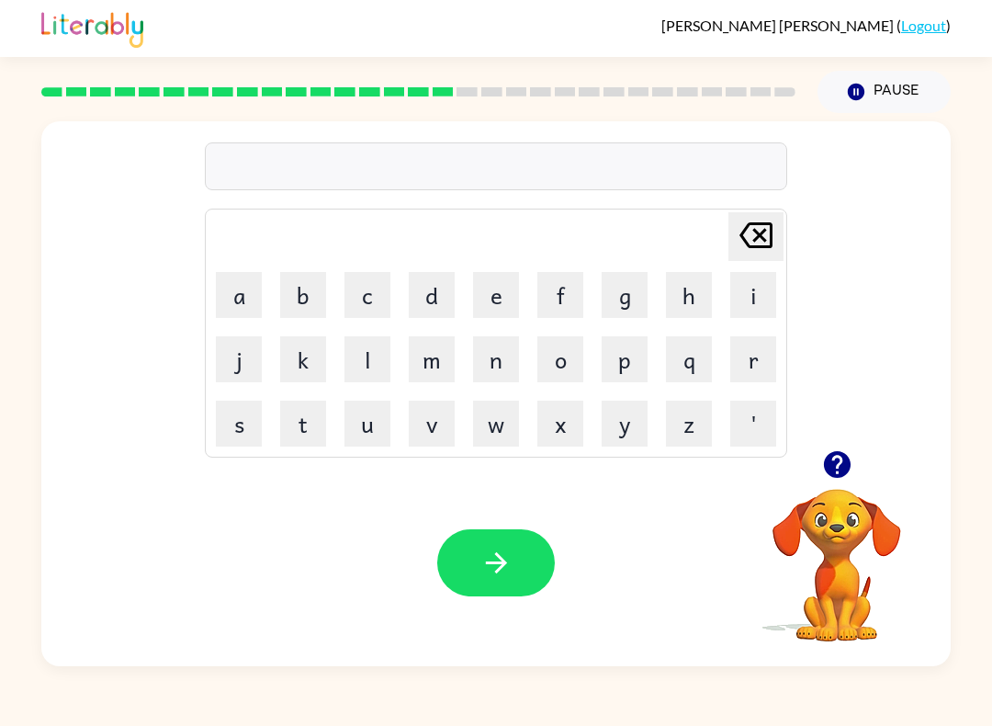
click at [243, 431] on button "s" at bounding box center [239, 424] width 46 height 46
click at [636, 366] on button "p" at bounding box center [625, 359] width 46 height 46
click at [756, 291] on button "i" at bounding box center [753, 295] width 46 height 46
click at [505, 368] on button "n" at bounding box center [496, 359] width 46 height 46
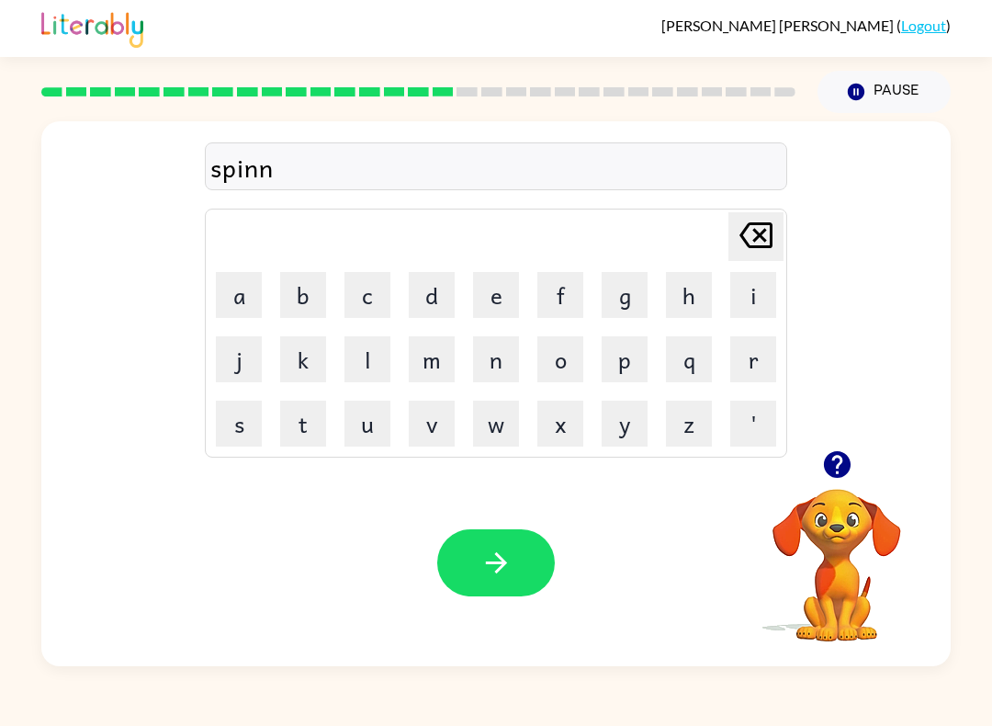
click at [761, 287] on button "i" at bounding box center [753, 295] width 46 height 46
click at [502, 368] on button "n" at bounding box center [496, 359] width 46 height 46
click at [631, 289] on button "g" at bounding box center [625, 295] width 46 height 46
click at [490, 540] on button "button" at bounding box center [496, 562] width 118 height 67
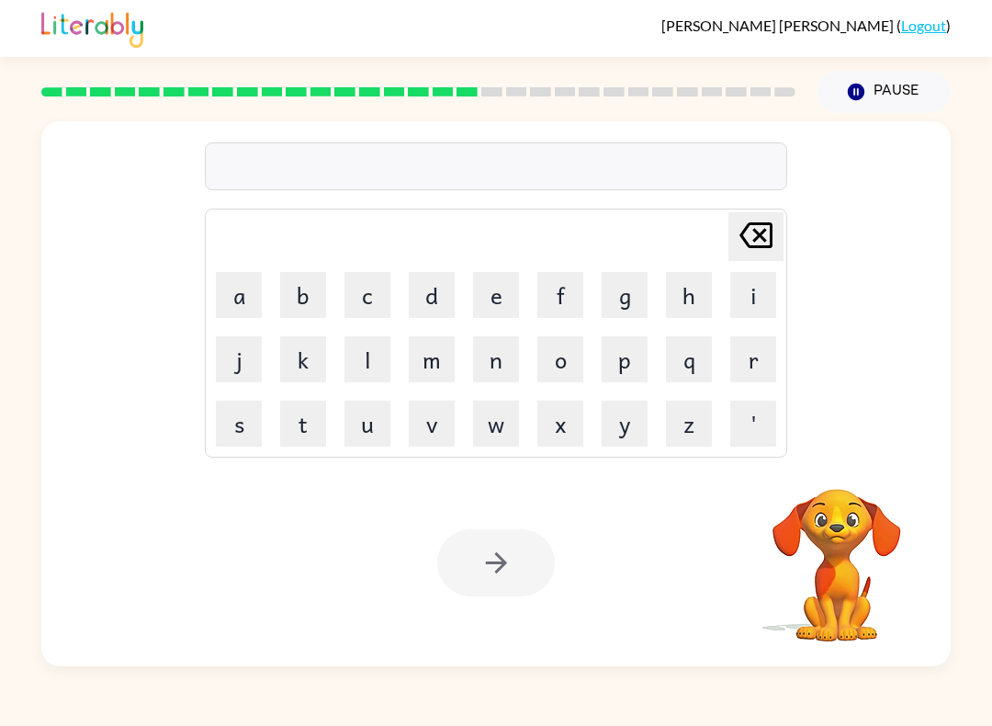
click at [614, 302] on button "g" at bounding box center [625, 295] width 46 height 46
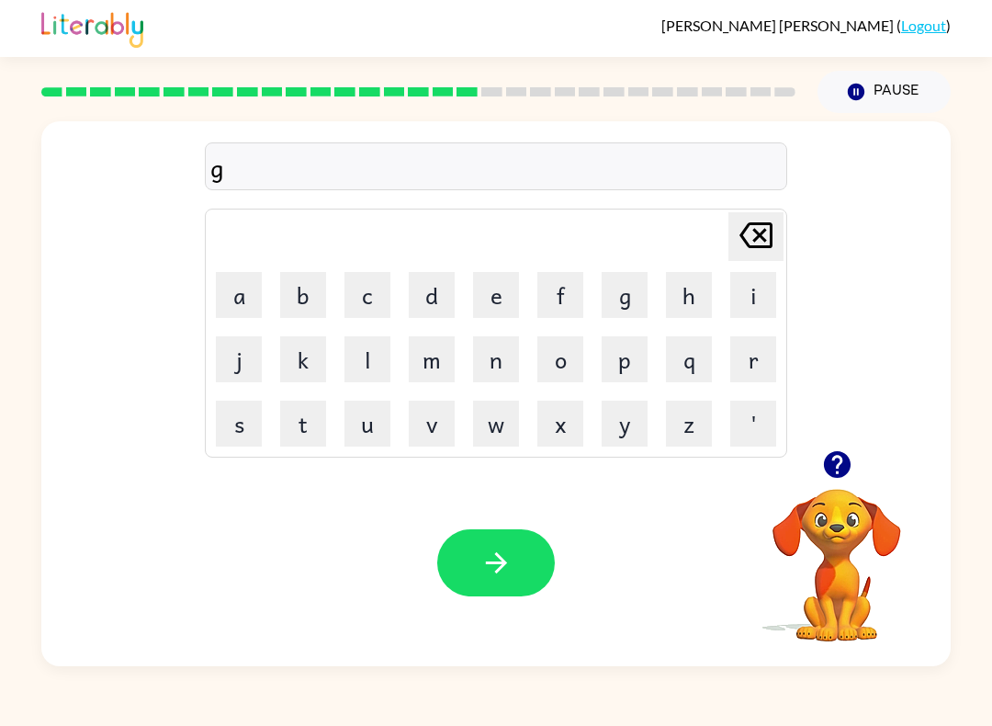
click at [752, 360] on button "r" at bounding box center [753, 359] width 46 height 46
click at [563, 368] on button "o" at bounding box center [560, 359] width 46 height 46
click at [560, 375] on button "o" at bounding box center [560, 359] width 46 height 46
click at [425, 364] on button "m" at bounding box center [432, 359] width 46 height 46
click at [632, 359] on button "p" at bounding box center [625, 359] width 46 height 46
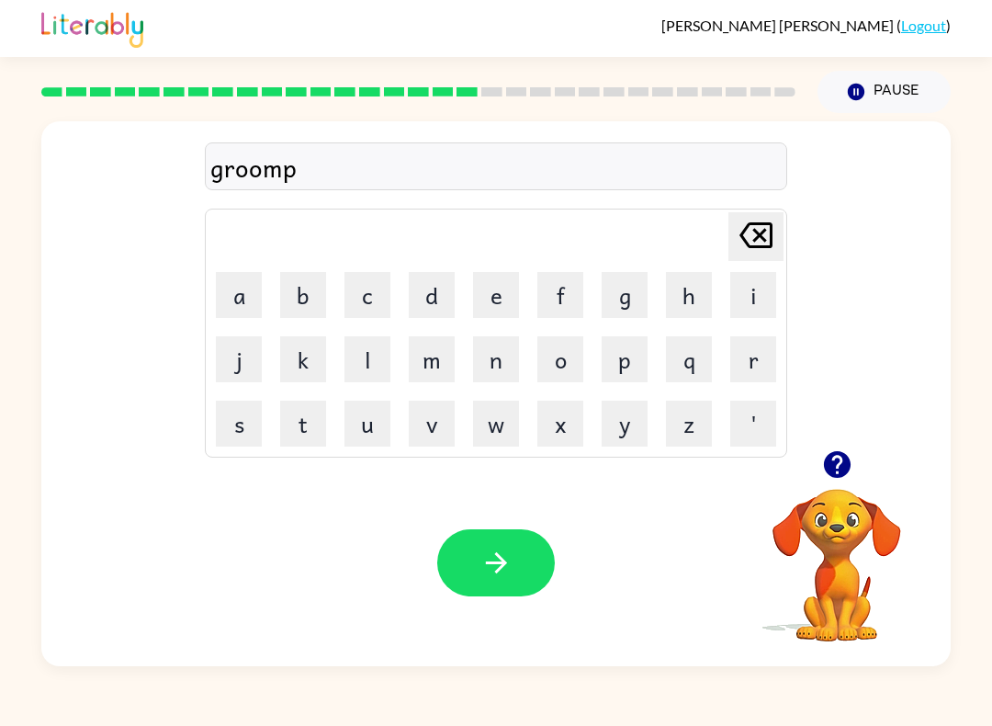
click at [729, 258] on button "[PERSON_NAME] last character input" at bounding box center [756, 236] width 55 height 49
click at [609, 355] on button "p" at bounding box center [625, 359] width 46 height 46
click at [752, 289] on button "i" at bounding box center [753, 295] width 46 height 46
click at [362, 424] on button "u" at bounding box center [368, 424] width 46 height 46
click at [231, 436] on button "s" at bounding box center [239, 424] width 46 height 46
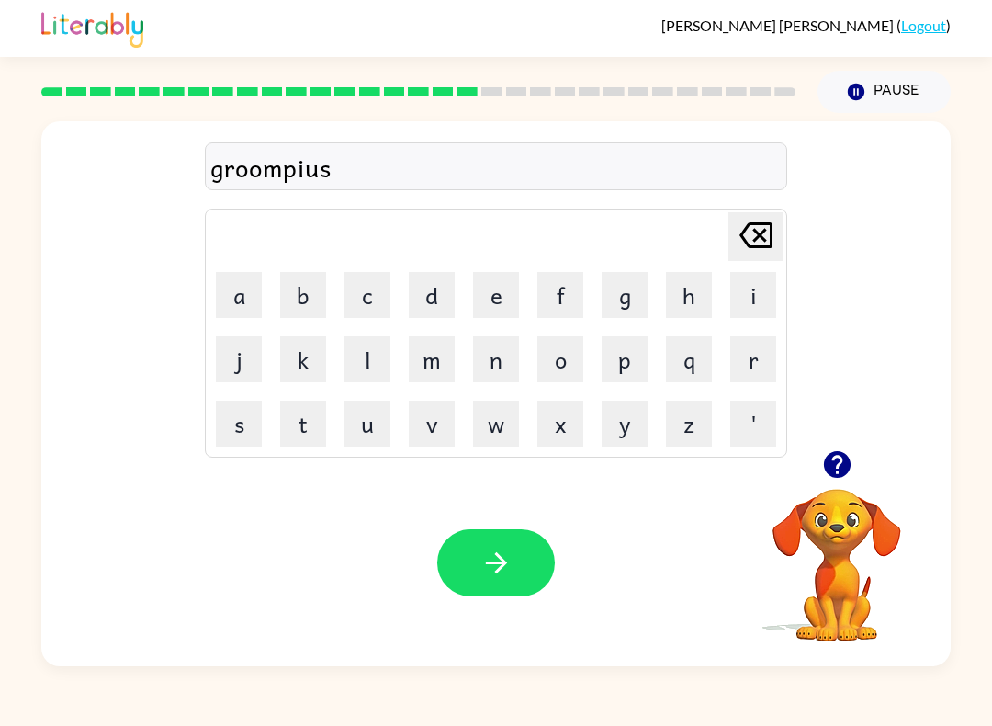
click at [763, 241] on icon "[PERSON_NAME] last character input" at bounding box center [756, 235] width 44 height 44
click at [816, 458] on button "button" at bounding box center [837, 464] width 47 height 47
click at [757, 249] on icon "[PERSON_NAME] last character input" at bounding box center [756, 235] width 44 height 44
click at [503, 316] on button "e" at bounding box center [496, 295] width 46 height 46
click at [247, 430] on button "s" at bounding box center [239, 424] width 46 height 46
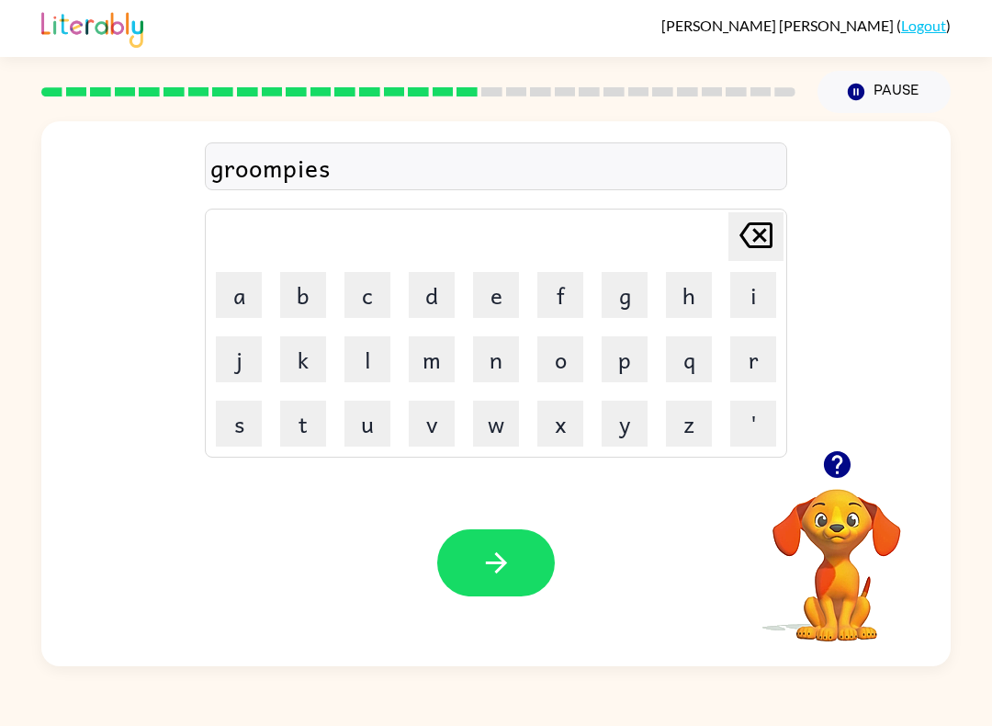
click at [298, 415] on button "t" at bounding box center [303, 424] width 46 height 46
click at [478, 571] on button "button" at bounding box center [496, 562] width 118 height 67
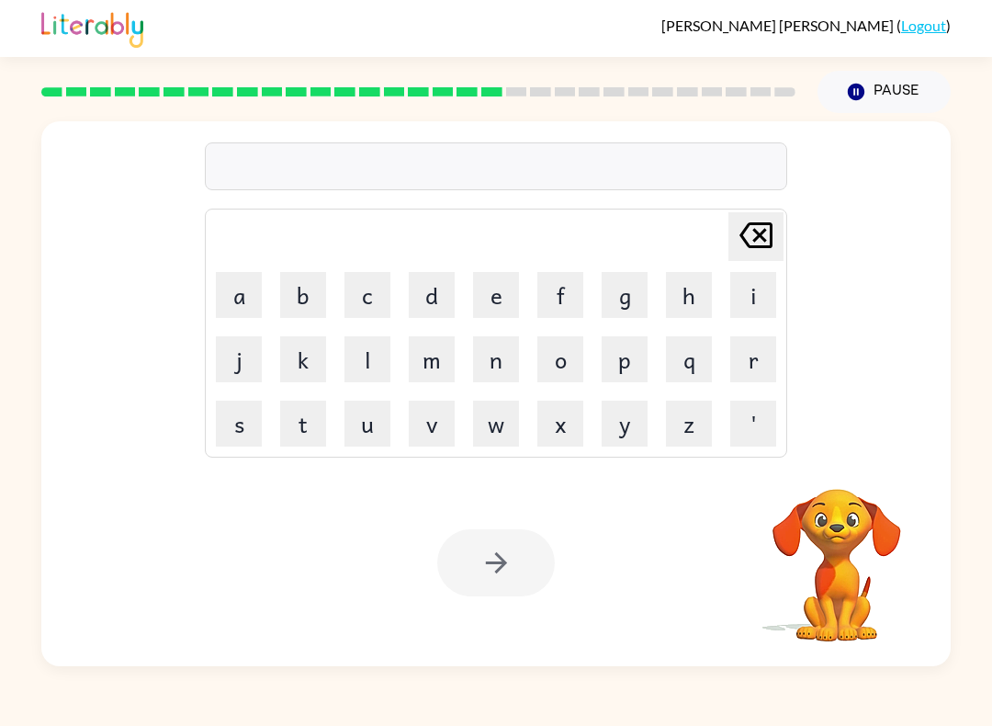
click at [752, 300] on button "i" at bounding box center [753, 295] width 46 height 46
click at [511, 368] on button "n" at bounding box center [496, 359] width 46 height 46
click at [366, 302] on button "c" at bounding box center [368, 295] width 46 height 46
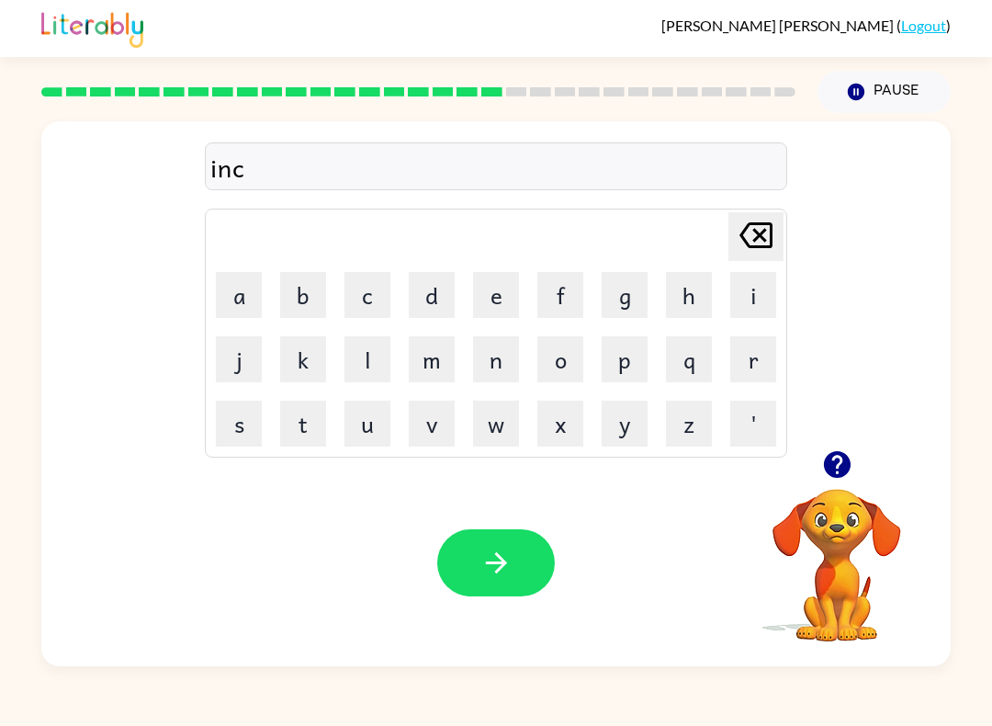
click at [751, 361] on button "r" at bounding box center [753, 359] width 46 height 46
click at [506, 298] on button "e" at bounding box center [496, 295] width 46 height 46
click at [323, 418] on button "t" at bounding box center [303, 424] width 46 height 46
click at [743, 297] on button "i" at bounding box center [753, 295] width 46 height 46
click at [420, 310] on button "d" at bounding box center [432, 295] width 46 height 46
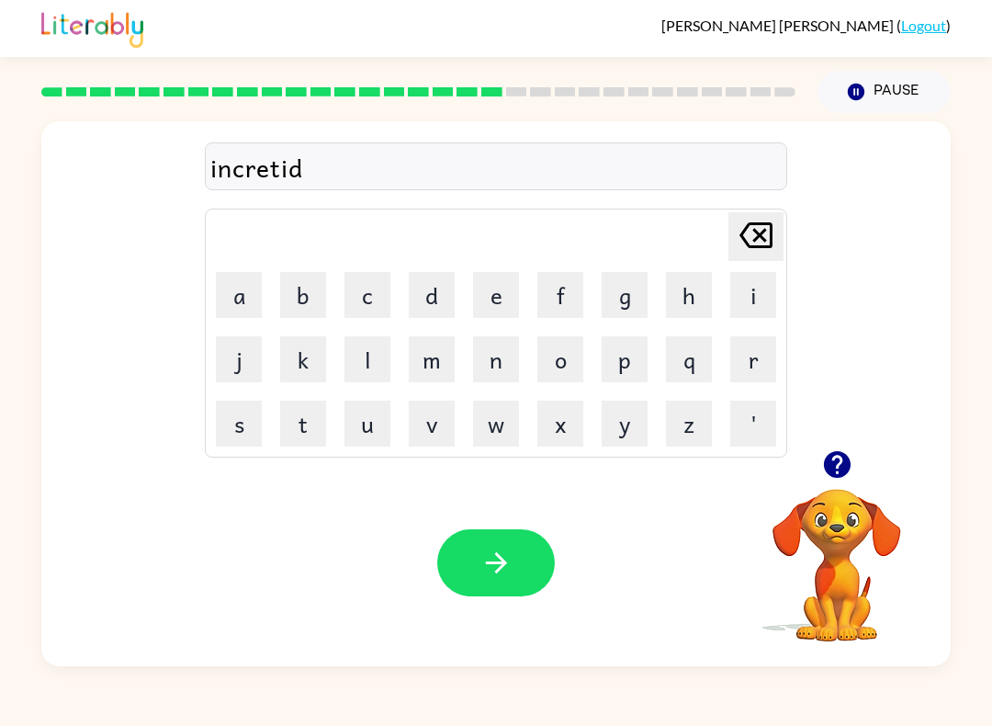
click at [772, 236] on icon at bounding box center [756, 235] width 33 height 26
click at [312, 294] on button "b" at bounding box center [303, 295] width 46 height 46
click at [362, 356] on button "l" at bounding box center [368, 359] width 46 height 46
click at [515, 280] on button "e" at bounding box center [496, 295] width 46 height 46
click at [484, 593] on button "button" at bounding box center [496, 562] width 118 height 67
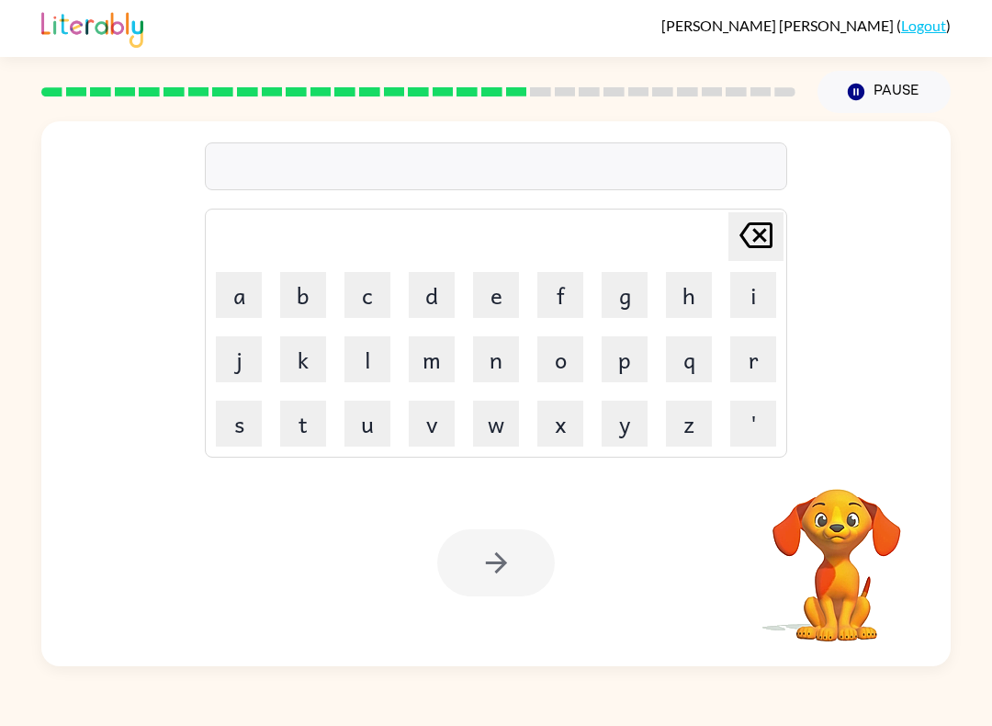
click at [365, 349] on button "l" at bounding box center [368, 359] width 46 height 46
click at [747, 288] on button "i" at bounding box center [753, 295] width 46 height 46
click at [242, 431] on button "s" at bounding box center [239, 424] width 46 height 46
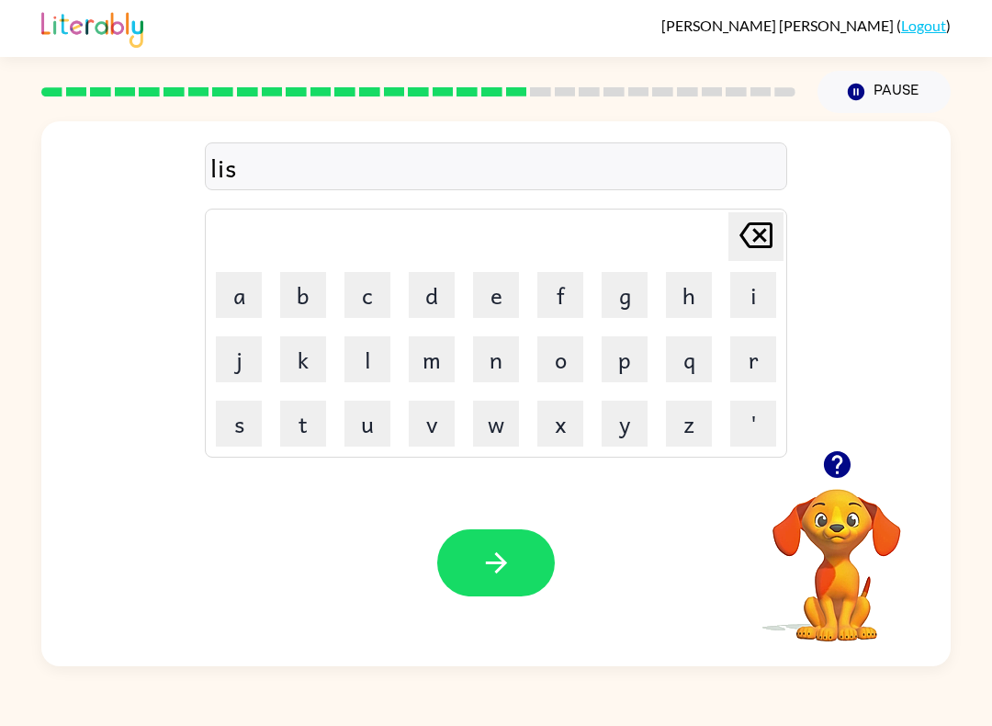
click at [502, 362] on button "n" at bounding box center [496, 359] width 46 height 46
click at [305, 420] on button "t" at bounding box center [303, 424] width 46 height 46
click at [764, 233] on icon at bounding box center [756, 235] width 33 height 26
click at [763, 233] on icon at bounding box center [756, 235] width 33 height 26
click at [503, 290] on button "e" at bounding box center [496, 295] width 46 height 46
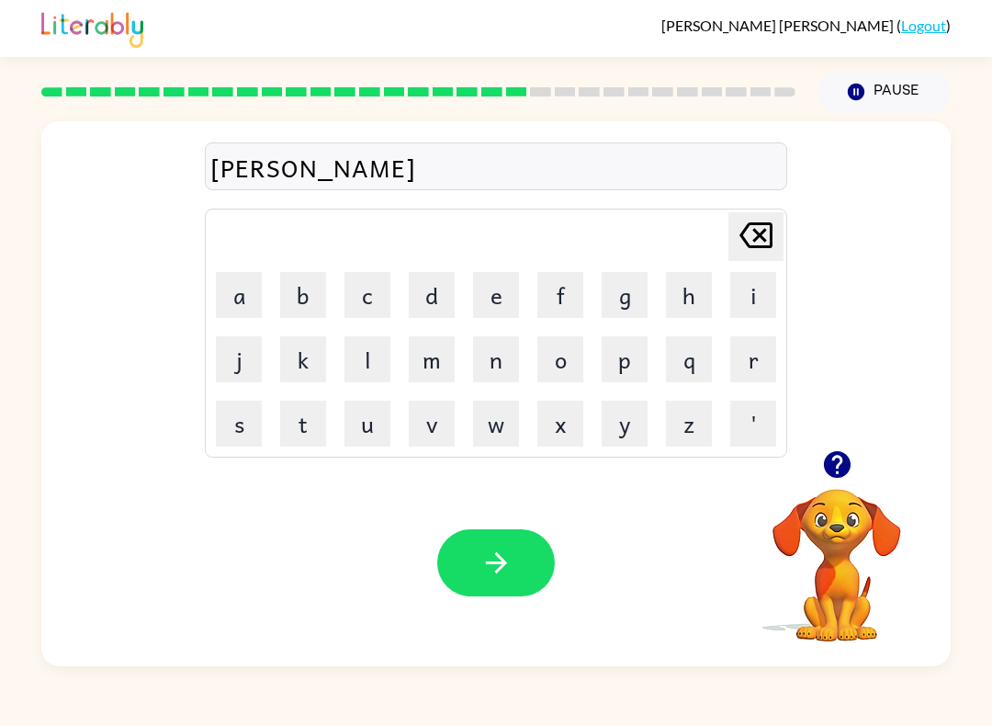
click at [506, 360] on button "n" at bounding box center [496, 359] width 46 height 46
click at [311, 408] on button "t" at bounding box center [303, 424] width 46 height 46
click at [511, 587] on button "button" at bounding box center [496, 562] width 118 height 67
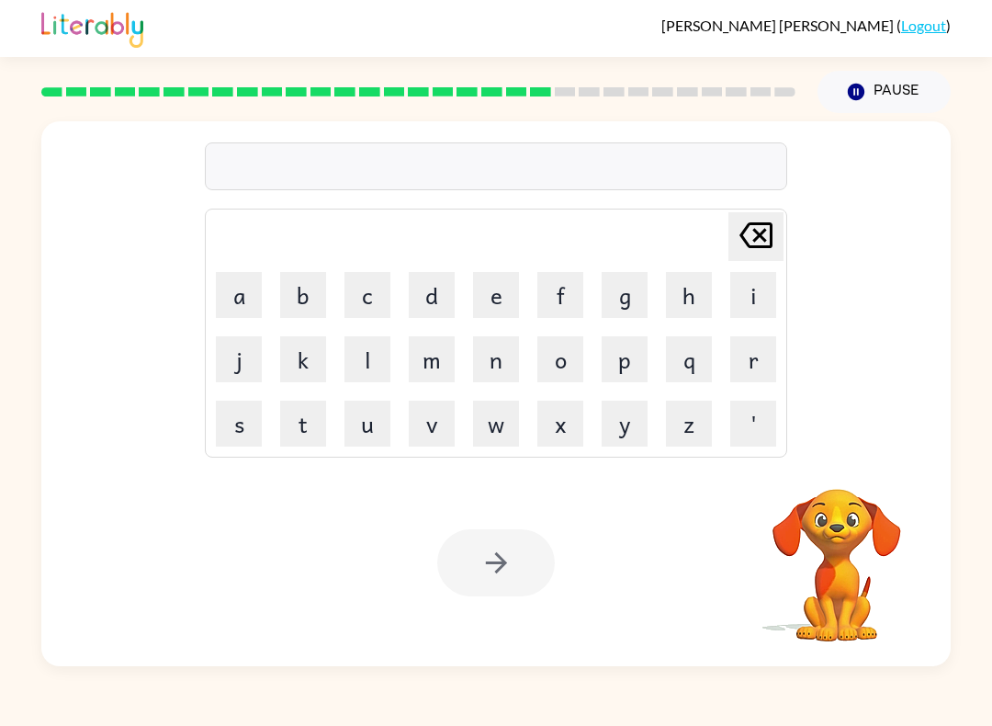
click at [494, 355] on button "n" at bounding box center [496, 359] width 46 height 46
click at [559, 363] on button "o" at bounding box center [560, 359] width 46 height 46
click at [438, 373] on button "m" at bounding box center [432, 359] width 46 height 46
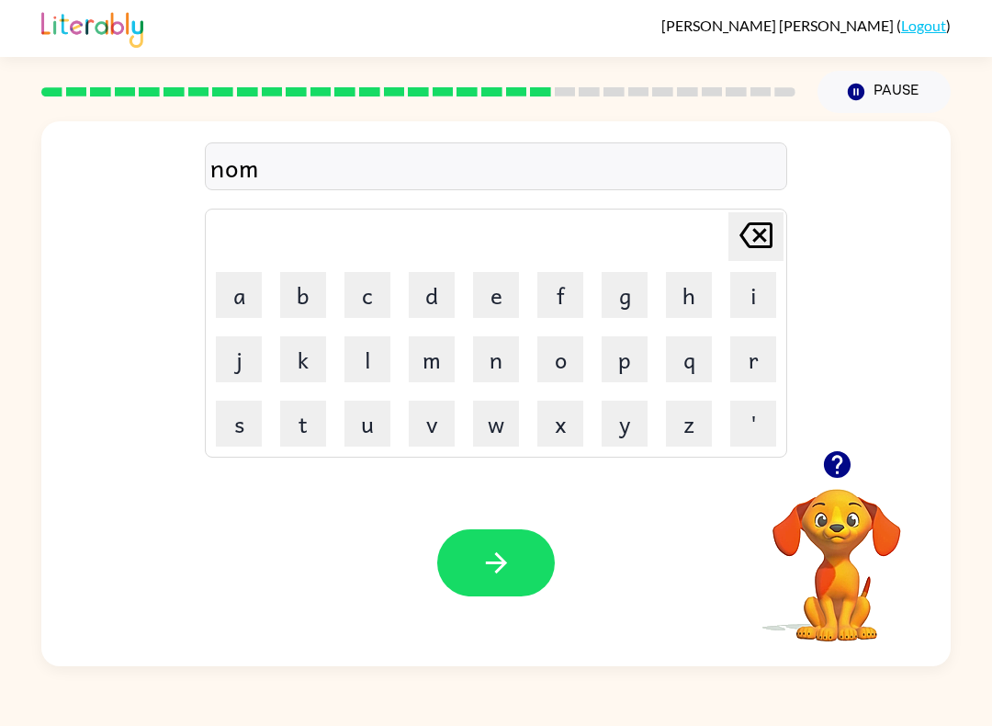
click at [752, 293] on button "i" at bounding box center [753, 295] width 46 height 46
click at [489, 359] on button "n" at bounding box center [496, 359] width 46 height 46
click at [233, 312] on button "a" at bounding box center [239, 295] width 46 height 46
click at [311, 419] on button "t" at bounding box center [303, 424] width 46 height 46
click at [508, 304] on button "e" at bounding box center [496, 295] width 46 height 46
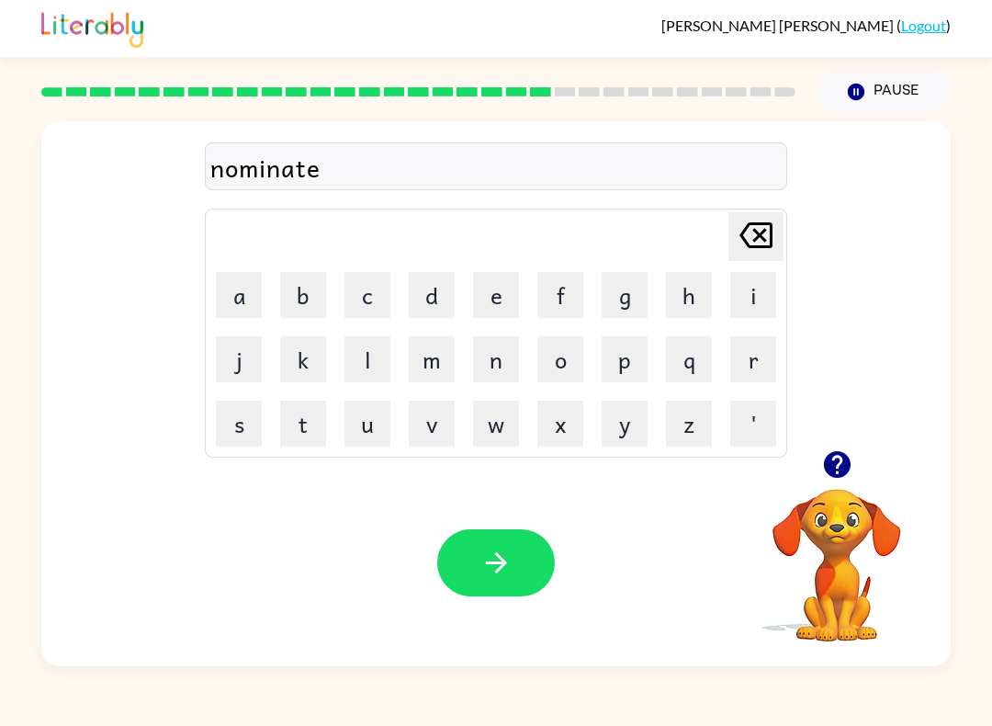
click at [513, 567] on button "button" at bounding box center [496, 562] width 118 height 67
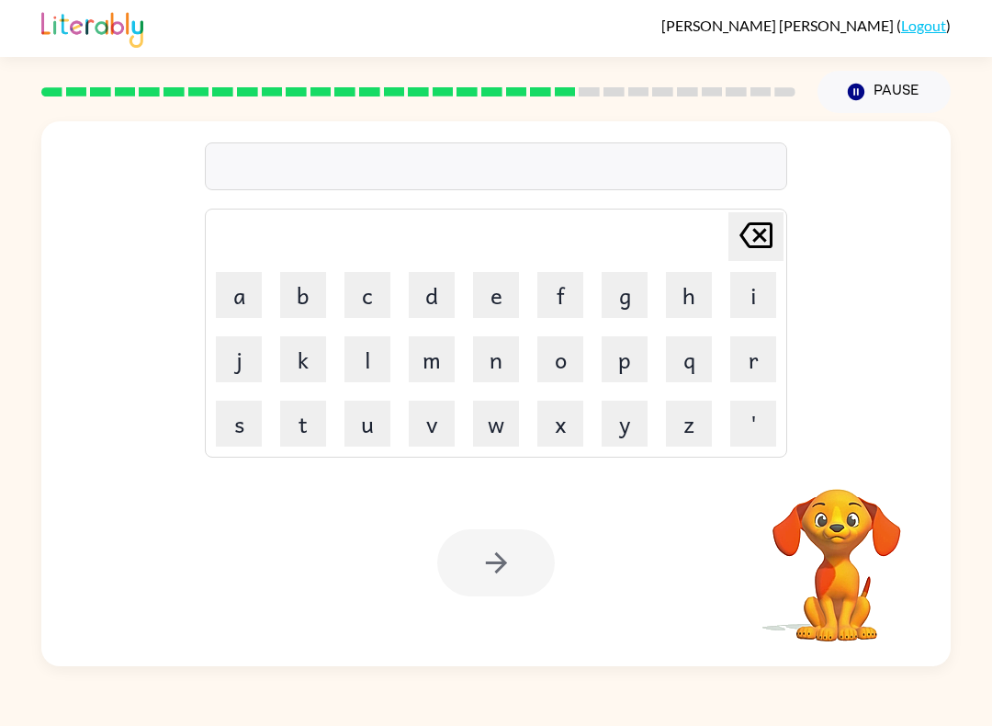
click at [233, 423] on button "s" at bounding box center [239, 424] width 46 height 46
click at [379, 440] on button "u" at bounding box center [368, 424] width 46 height 46
click at [247, 427] on button "s" at bounding box center [239, 424] width 46 height 46
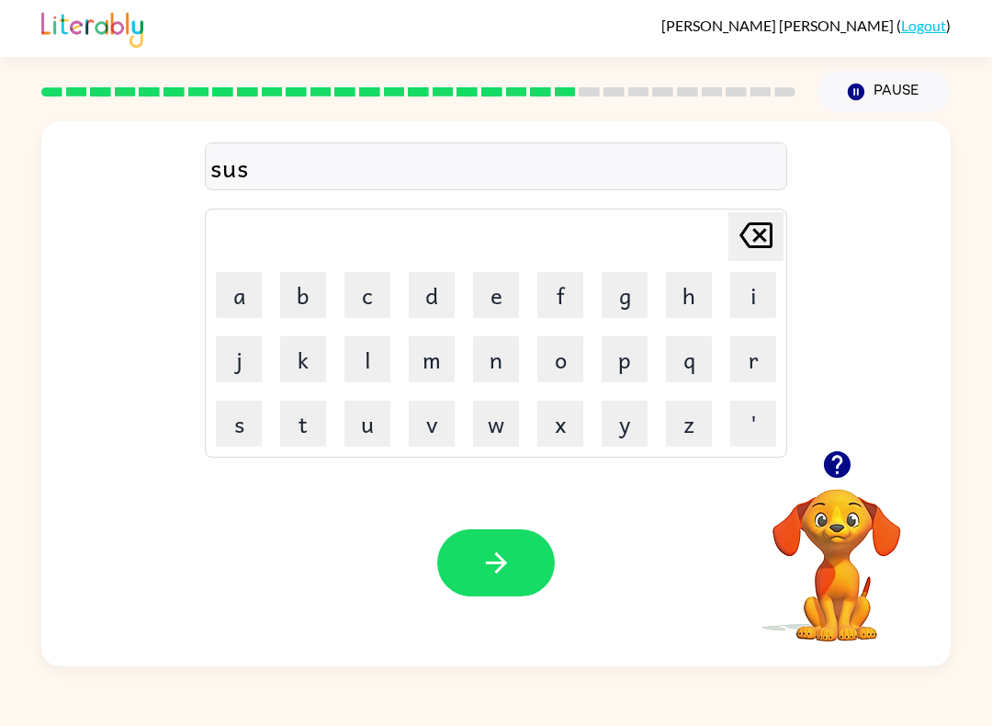
click at [308, 415] on button "t" at bounding box center [303, 424] width 46 height 46
click at [227, 315] on button "a" at bounding box center [239, 295] width 46 height 46
click at [488, 368] on button "n" at bounding box center [496, 359] width 46 height 46
click at [466, 287] on td "e" at bounding box center [496, 295] width 62 height 62
click at [491, 303] on button "e" at bounding box center [496, 295] width 46 height 46
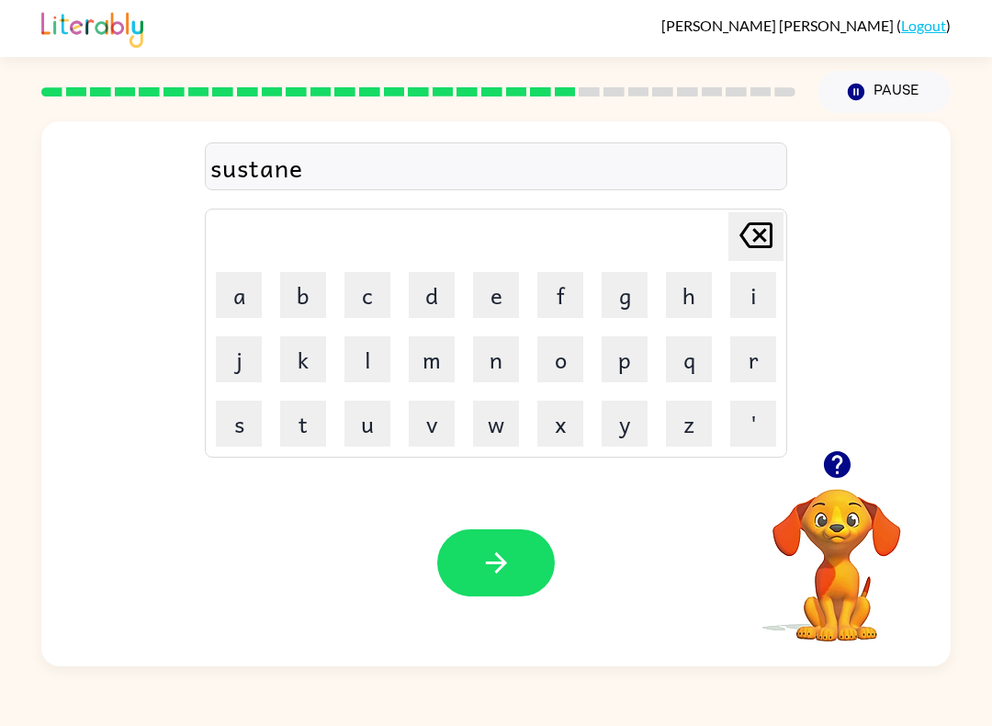
click at [520, 565] on button "button" at bounding box center [496, 562] width 118 height 67
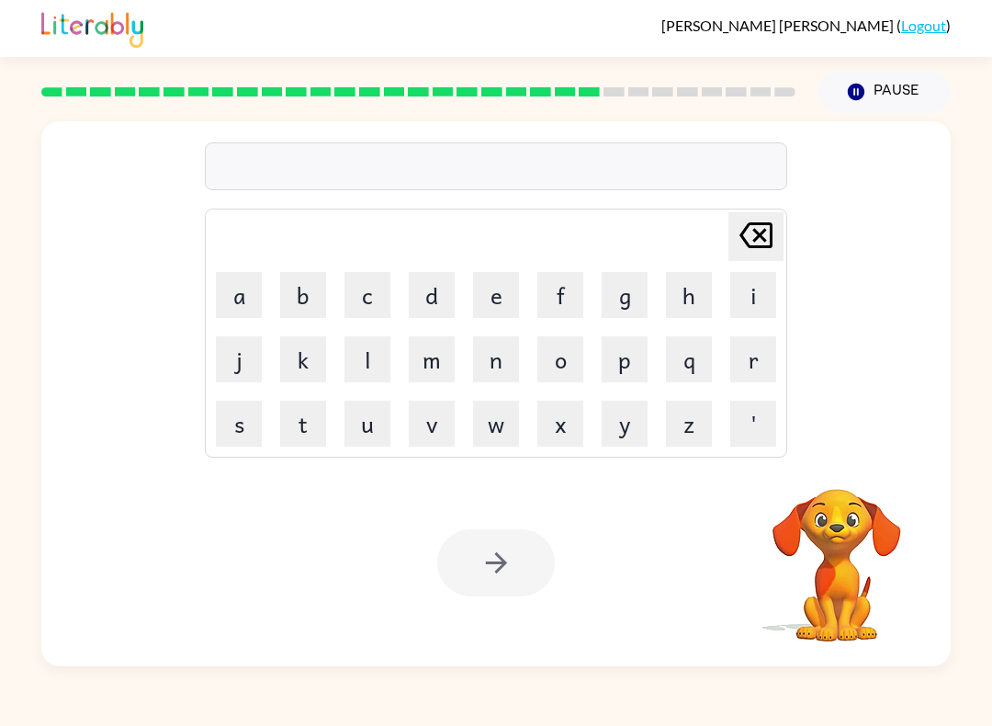
click at [504, 426] on button "w" at bounding box center [496, 424] width 46 height 46
click at [554, 375] on button "o" at bounding box center [560, 359] width 46 height 46
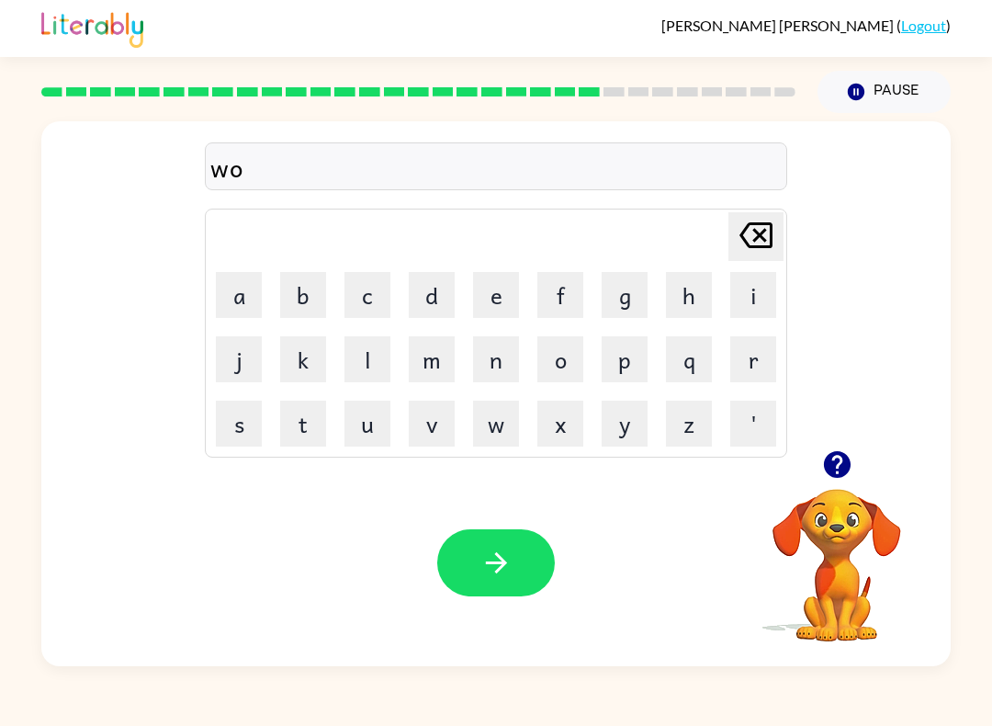
click at [569, 369] on button "o" at bounding box center [560, 359] width 46 height 46
click at [722, 336] on td "r" at bounding box center [753, 359] width 62 height 62
click at [750, 349] on button "r" at bounding box center [753, 359] width 46 height 46
click at [423, 165] on div "woor" at bounding box center [495, 167] width 571 height 39
click at [423, 301] on button "d" at bounding box center [432, 295] width 46 height 46
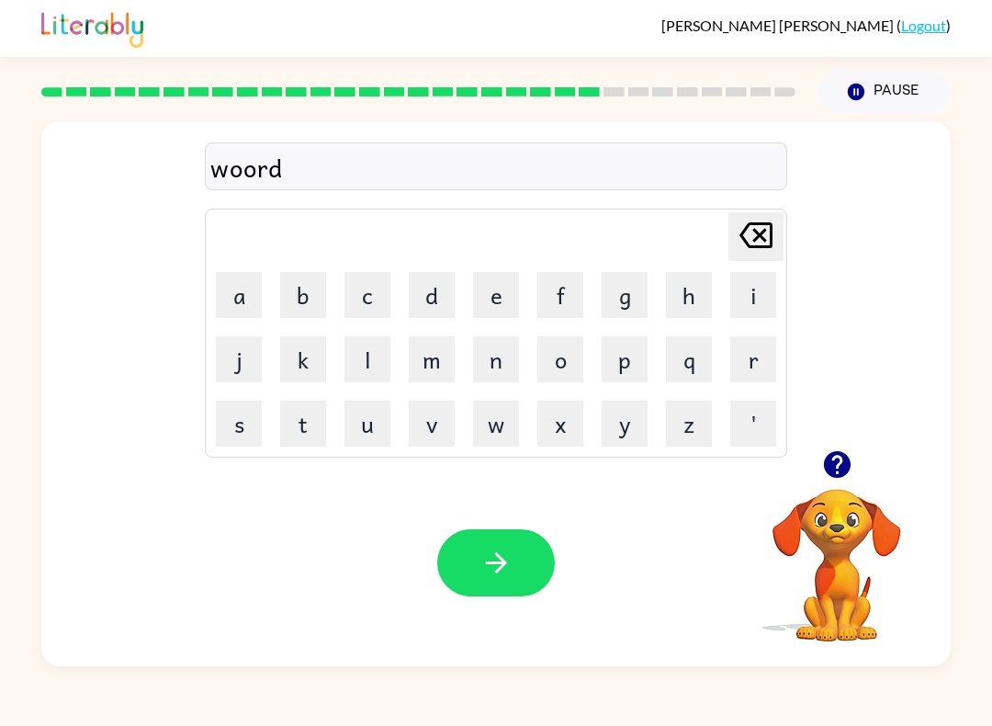
click at [618, 420] on button "y" at bounding box center [625, 424] width 46 height 46
click at [514, 577] on button "button" at bounding box center [496, 562] width 118 height 67
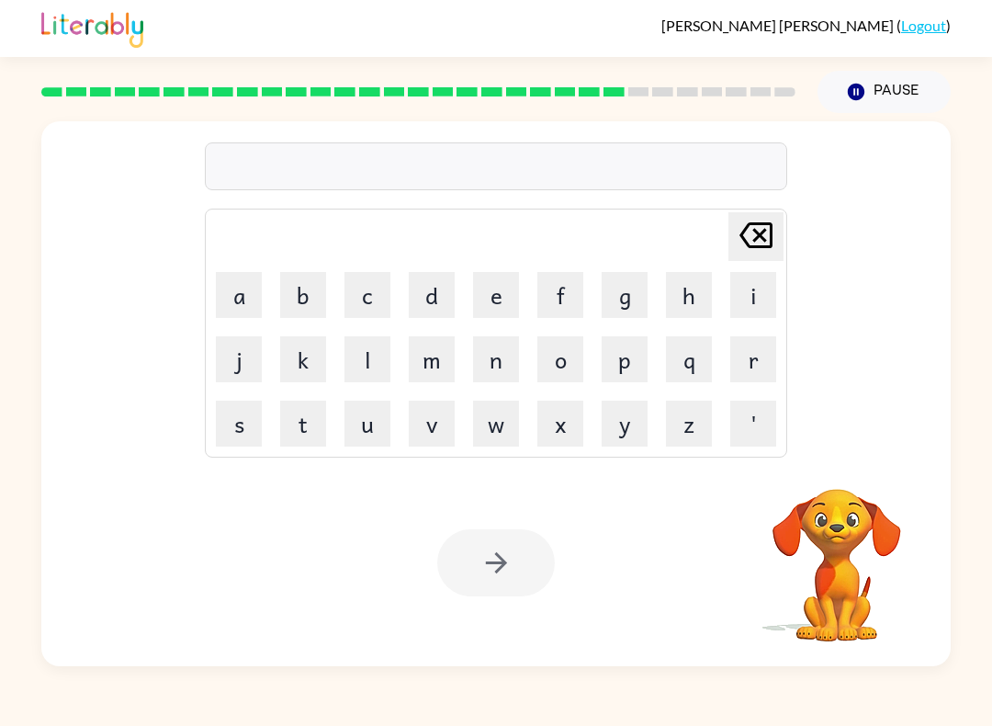
click at [744, 375] on button "r" at bounding box center [753, 359] width 46 height 46
click at [481, 303] on button "e" at bounding box center [496, 295] width 46 height 46
click at [364, 350] on button "l" at bounding box center [368, 359] width 46 height 46
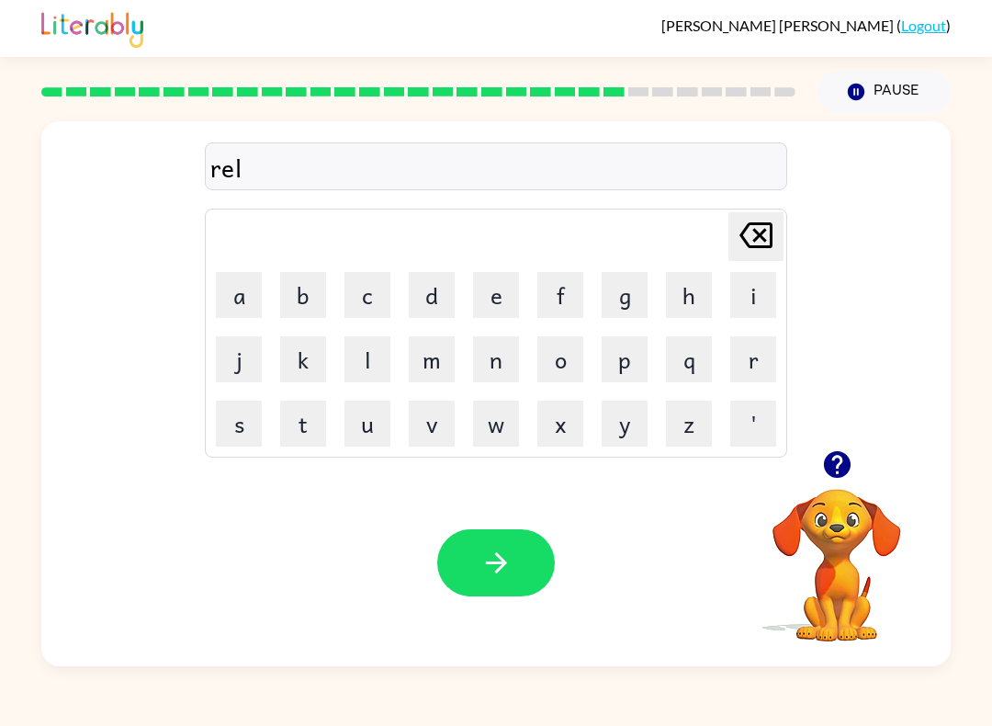
click at [235, 303] on button "a" at bounding box center [239, 295] width 46 height 46
click at [423, 292] on button "d" at bounding box center [432, 295] width 46 height 46
click at [503, 291] on button "e" at bounding box center [496, 295] width 46 height 46
click at [442, 299] on button "d" at bounding box center [432, 295] width 46 height 46
click at [504, 579] on icon "button" at bounding box center [497, 563] width 32 height 32
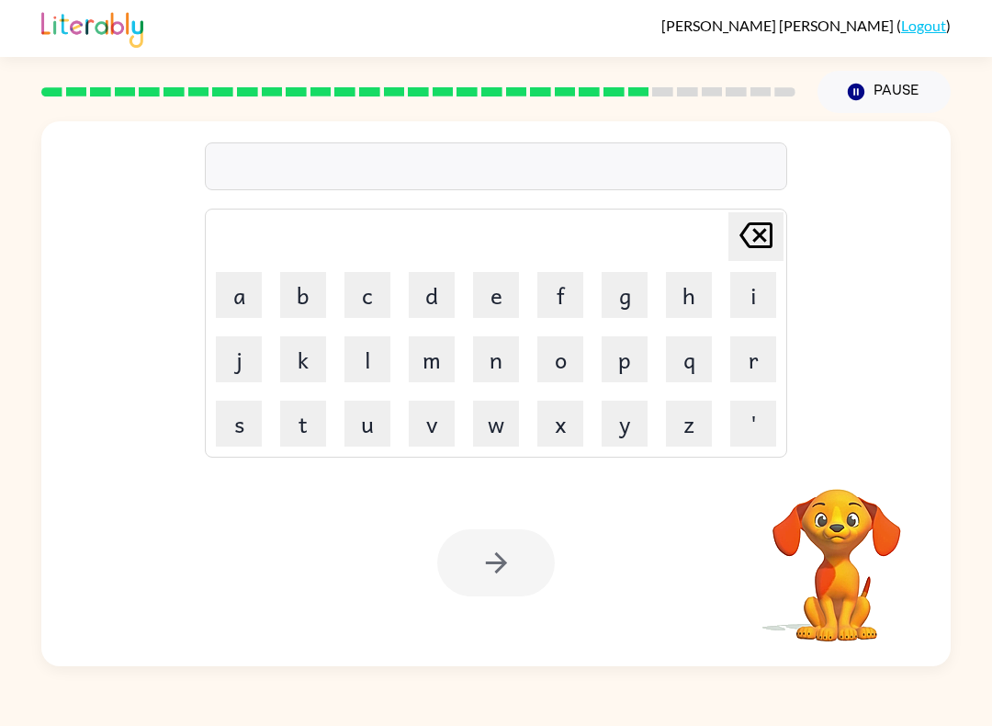
click at [291, 377] on button "k" at bounding box center [303, 359] width 46 height 46
click at [752, 295] on button "i" at bounding box center [753, 295] width 46 height 46
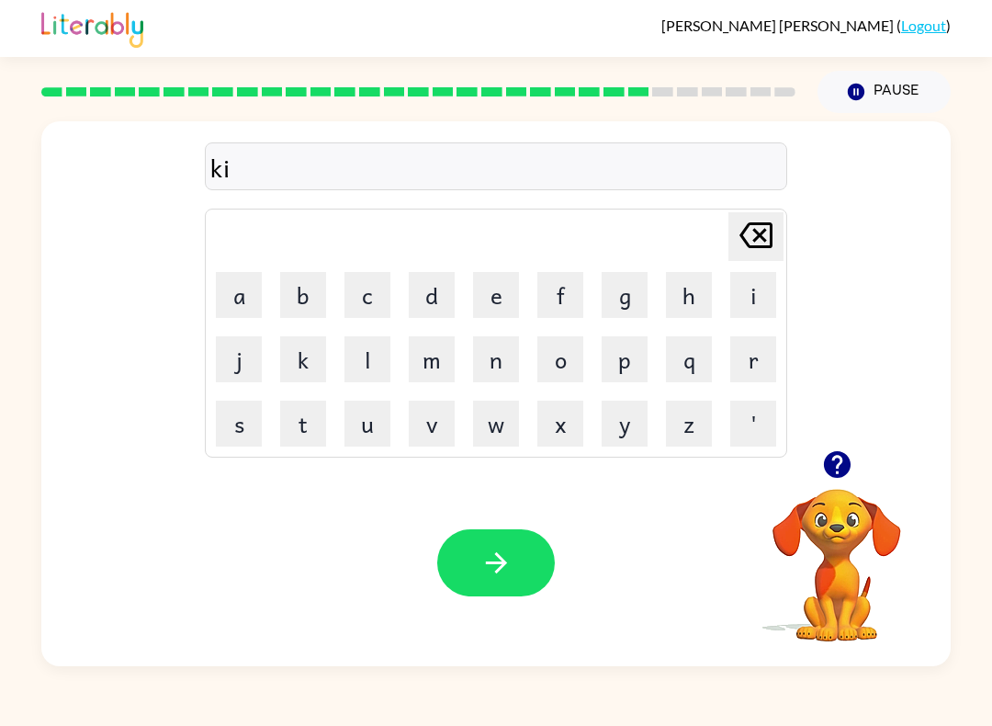
click at [313, 426] on button "t" at bounding box center [303, 424] width 46 height 46
click at [310, 429] on button "t" at bounding box center [303, 424] width 46 height 46
click at [502, 313] on button "e" at bounding box center [496, 295] width 46 height 46
click at [492, 356] on button "n" at bounding box center [496, 359] width 46 height 46
click at [515, 560] on button "button" at bounding box center [496, 562] width 118 height 67
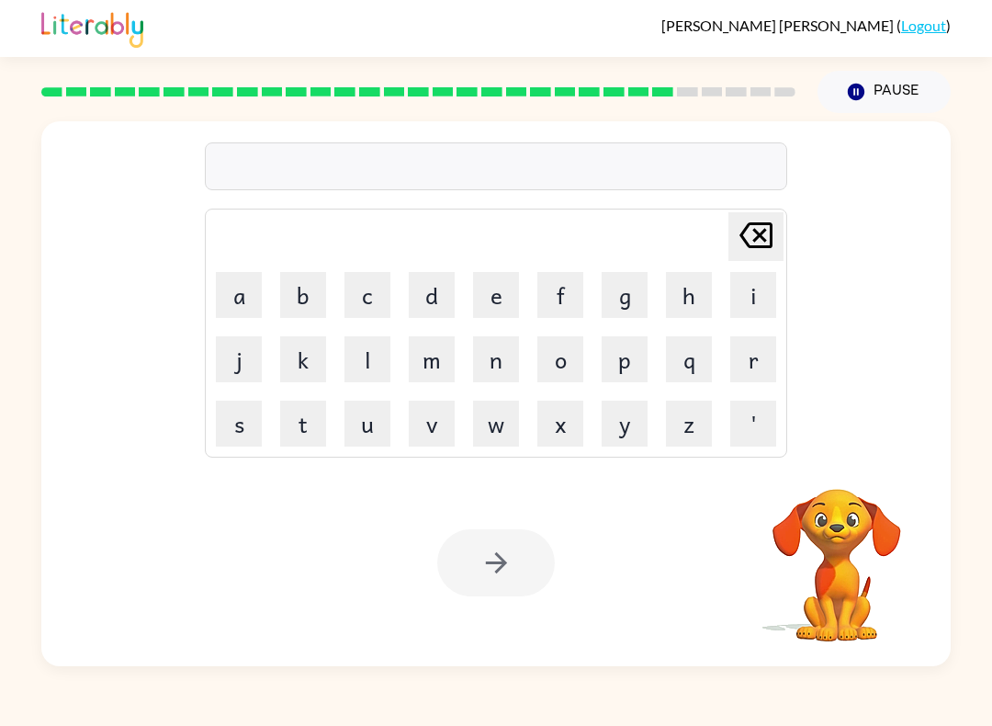
click at [430, 294] on button "d" at bounding box center [432, 295] width 46 height 46
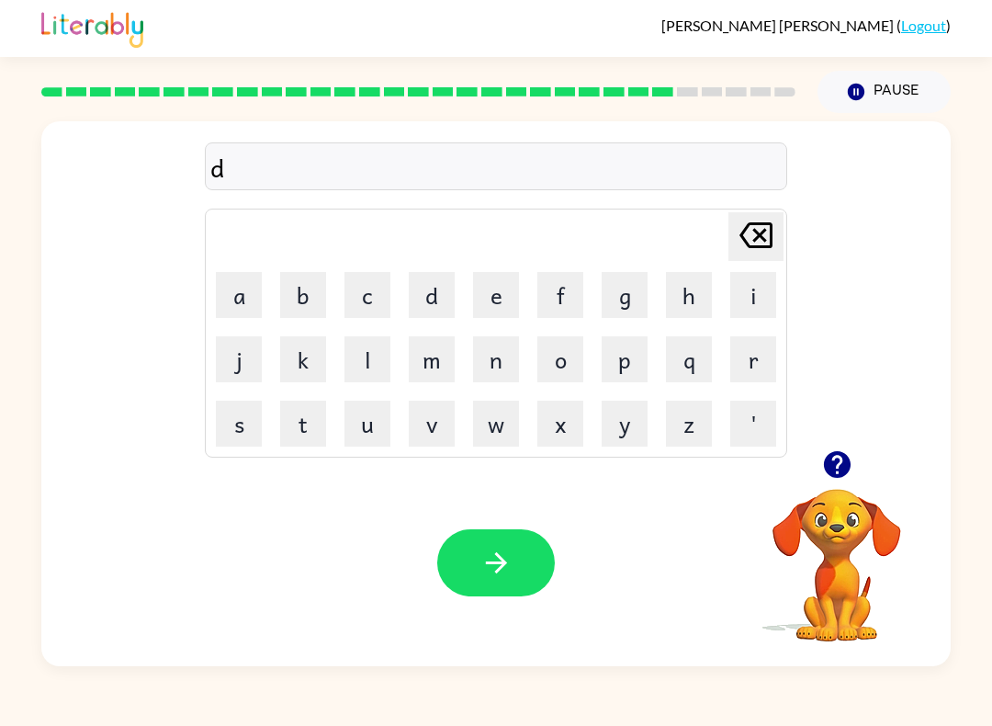
click at [502, 288] on button "e" at bounding box center [496, 295] width 46 height 46
click at [626, 358] on button "p" at bounding box center [625, 359] width 46 height 46
click at [246, 297] on button "a" at bounding box center [239, 295] width 46 height 46
click at [754, 368] on button "r" at bounding box center [753, 359] width 46 height 46
click at [316, 415] on button "t" at bounding box center [303, 424] width 46 height 46
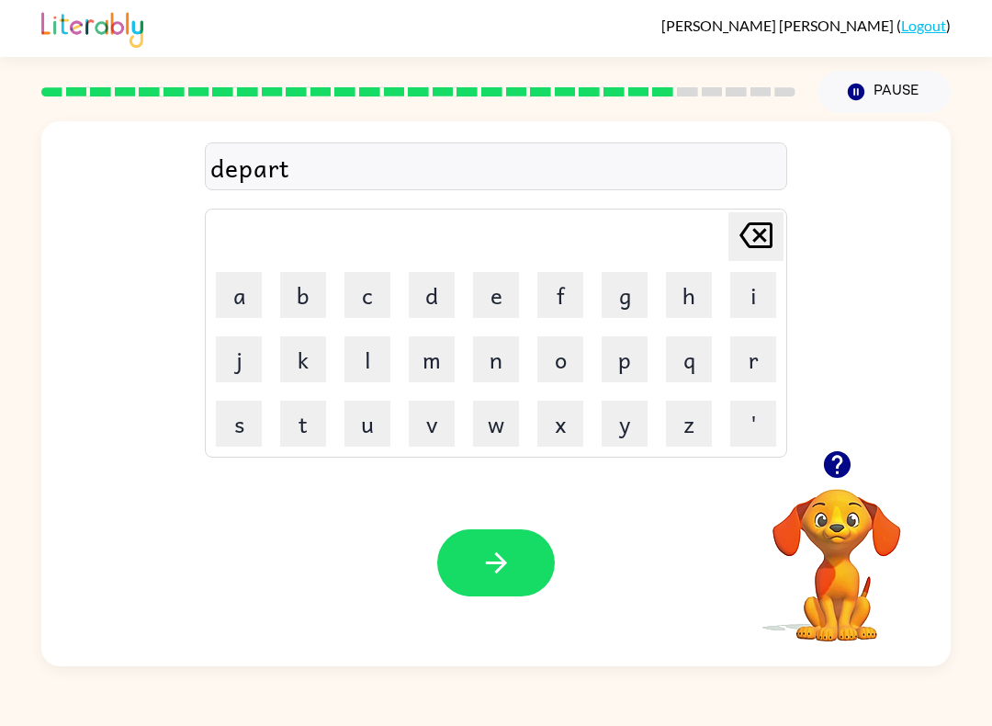
click at [435, 381] on button "m" at bounding box center [432, 359] width 46 height 46
click at [500, 301] on button "e" at bounding box center [496, 295] width 46 height 46
click at [492, 379] on button "n" at bounding box center [496, 359] width 46 height 46
click at [321, 425] on button "t" at bounding box center [303, 424] width 46 height 46
click at [503, 578] on icon "button" at bounding box center [497, 563] width 32 height 32
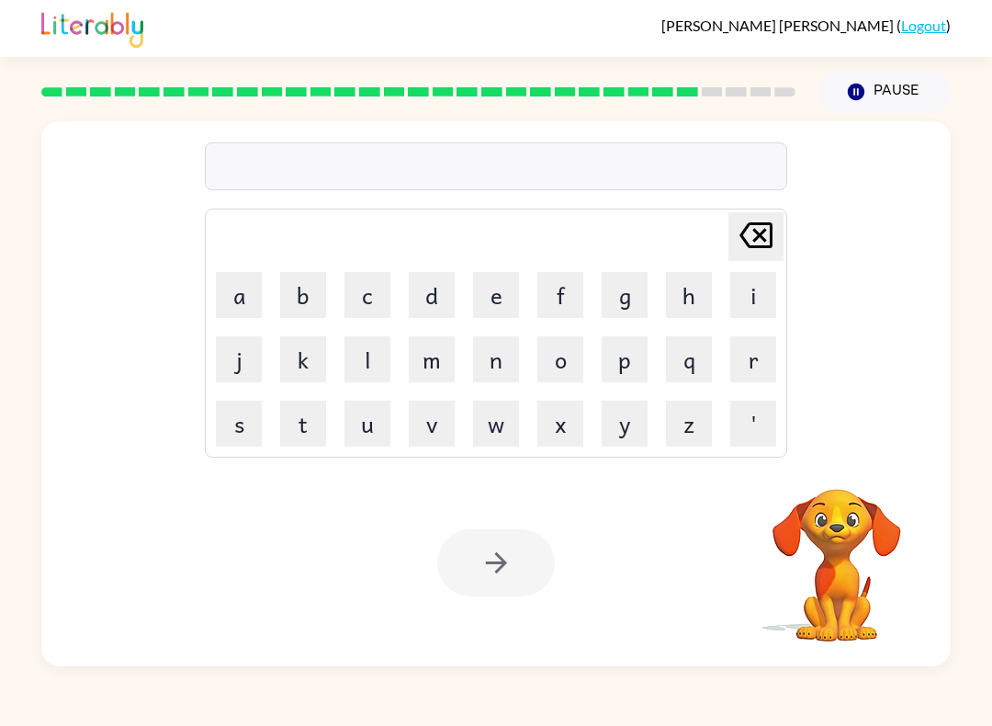
click at [248, 433] on button "s" at bounding box center [239, 424] width 46 height 46
click at [356, 364] on button "l" at bounding box center [368, 359] width 46 height 46
click at [243, 290] on button "a" at bounding box center [239, 295] width 46 height 46
click at [319, 424] on button "t" at bounding box center [303, 424] width 46 height 46
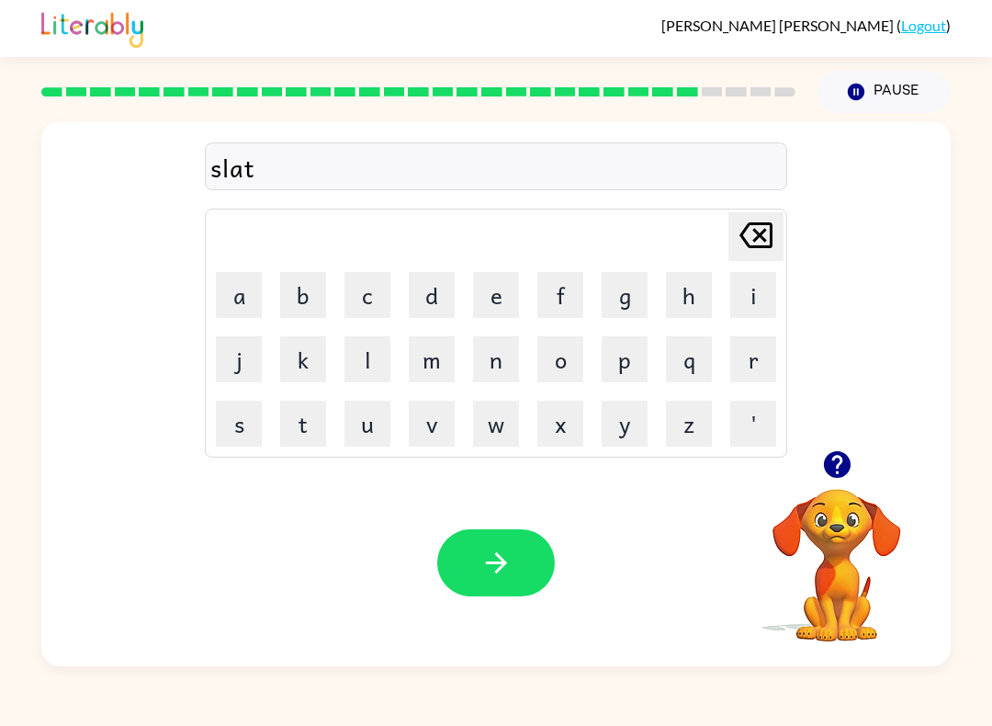
click at [502, 307] on button "e" at bounding box center [496, 295] width 46 height 46
click at [514, 594] on button "button" at bounding box center [496, 562] width 118 height 67
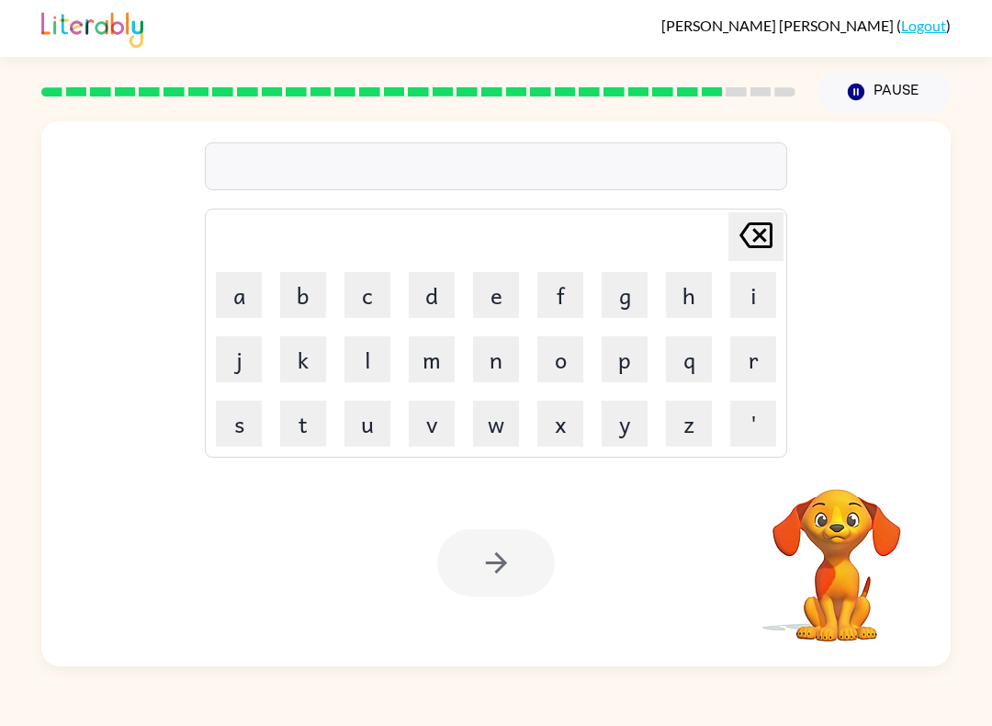
click at [370, 427] on button "u" at bounding box center [368, 424] width 46 height 46
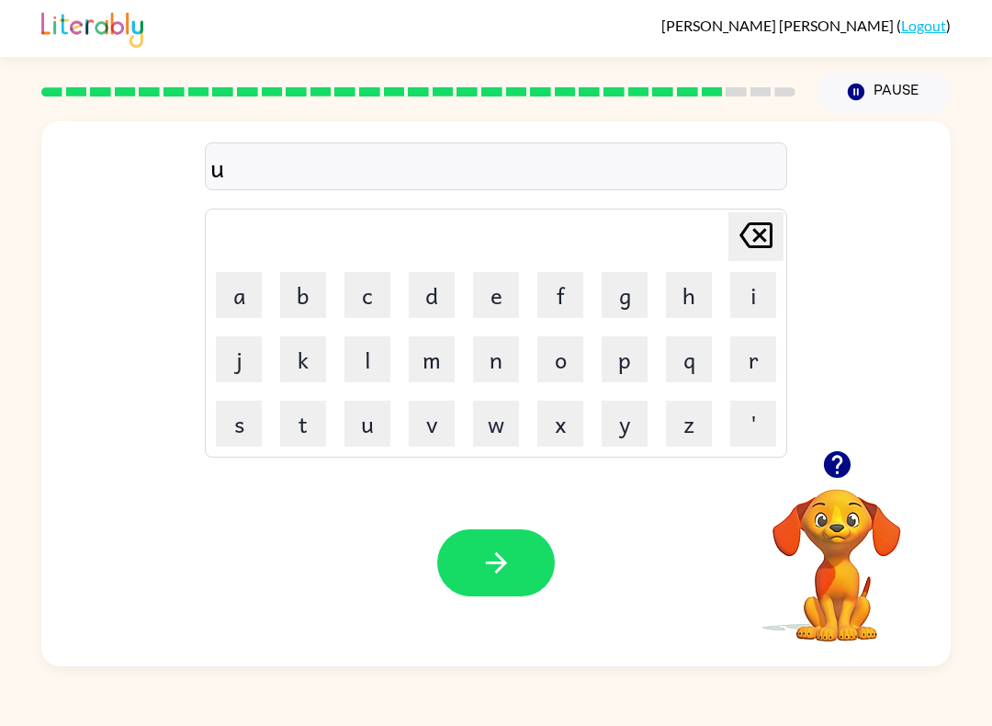
click at [508, 370] on button "n" at bounding box center [496, 359] width 46 height 46
click at [751, 296] on button "i" at bounding box center [753, 295] width 46 height 46
click at [445, 442] on button "v" at bounding box center [432, 424] width 46 height 46
click at [502, 303] on button "e" at bounding box center [496, 295] width 46 height 46
click at [765, 345] on button "r" at bounding box center [753, 359] width 46 height 46
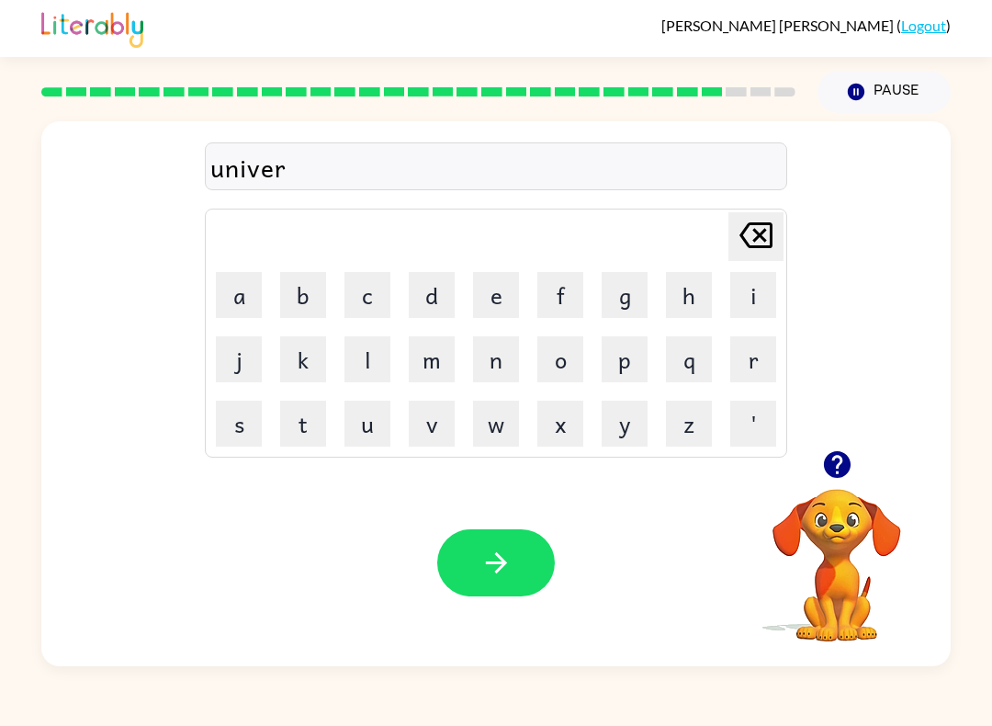
click at [247, 417] on button "s" at bounding box center [239, 424] width 46 height 46
click at [241, 336] on button "j" at bounding box center [239, 359] width 46 height 46
click at [769, 272] on button "i" at bounding box center [753, 295] width 46 height 46
click at [763, 234] on icon at bounding box center [756, 235] width 33 height 26
click at [762, 234] on icon at bounding box center [756, 235] width 33 height 26
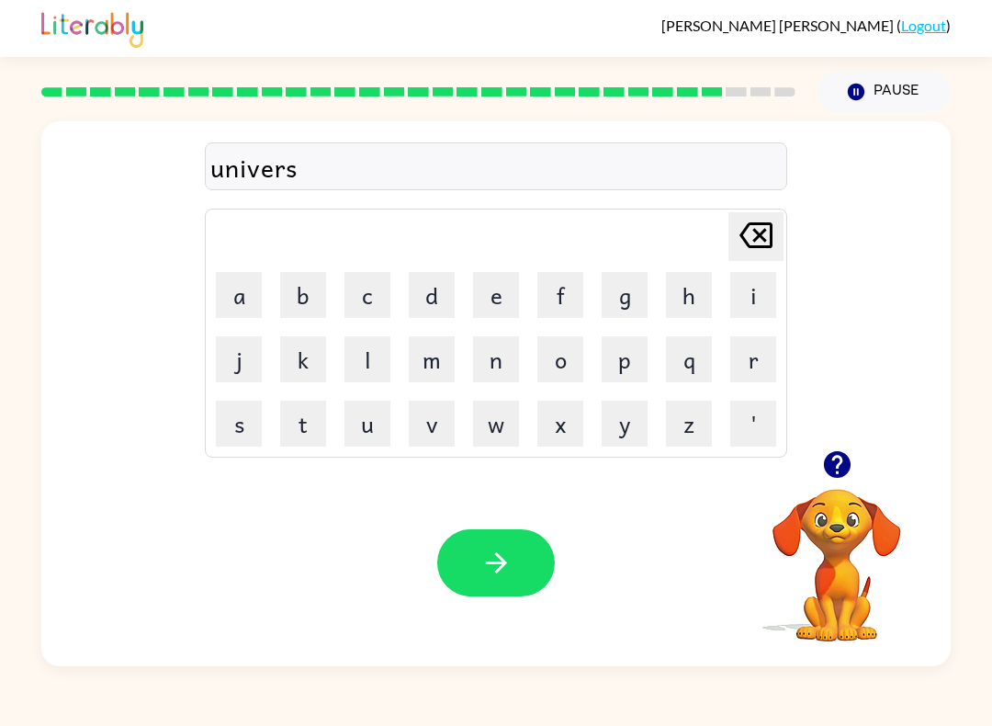
click at [250, 294] on button "a" at bounding box center [239, 295] width 46 height 46
click at [389, 361] on button "l" at bounding box center [368, 359] width 46 height 46
click at [520, 556] on button "button" at bounding box center [496, 562] width 118 height 67
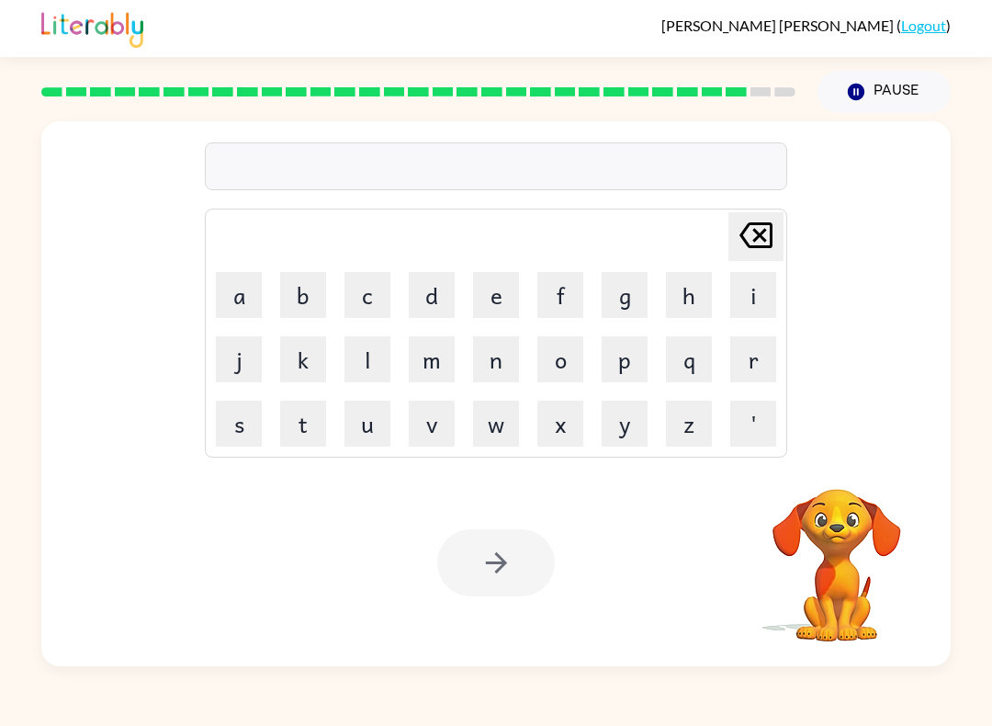
click at [232, 425] on button "s" at bounding box center [239, 424] width 46 height 46
click at [749, 312] on button "i" at bounding box center [753, 295] width 46 height 46
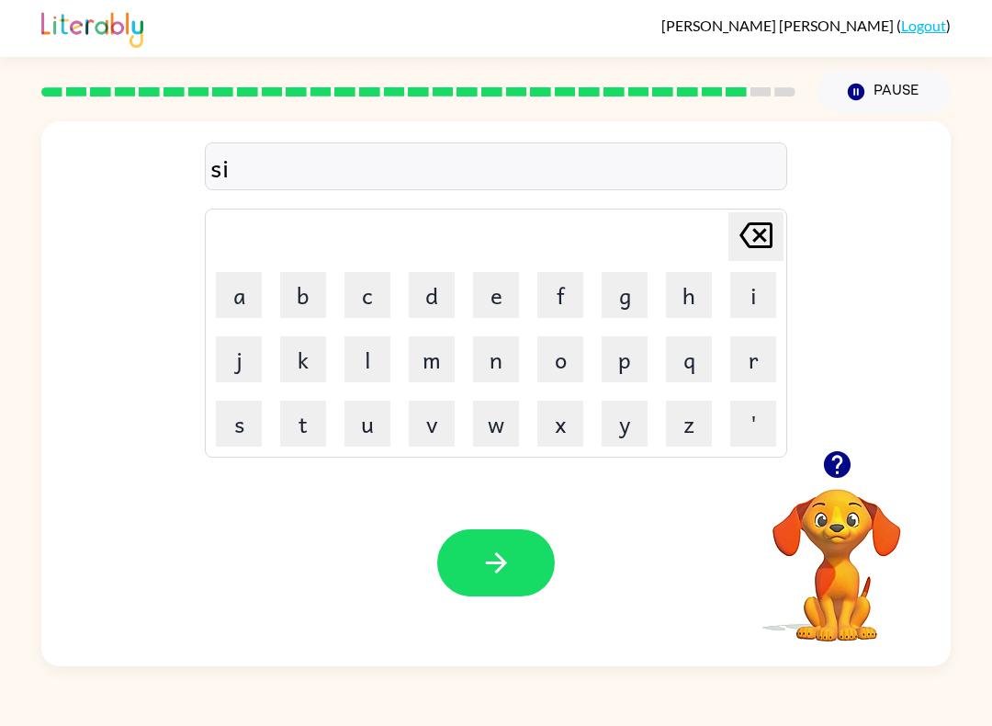
click at [366, 361] on button "l" at bounding box center [368, 359] width 46 height 46
click at [437, 436] on button "v" at bounding box center [432, 424] width 46 height 46
click at [494, 300] on button "e" at bounding box center [496, 295] width 46 height 46
click at [745, 365] on button "r" at bounding box center [753, 359] width 46 height 46
click at [835, 454] on icon "button" at bounding box center [836, 464] width 27 height 27
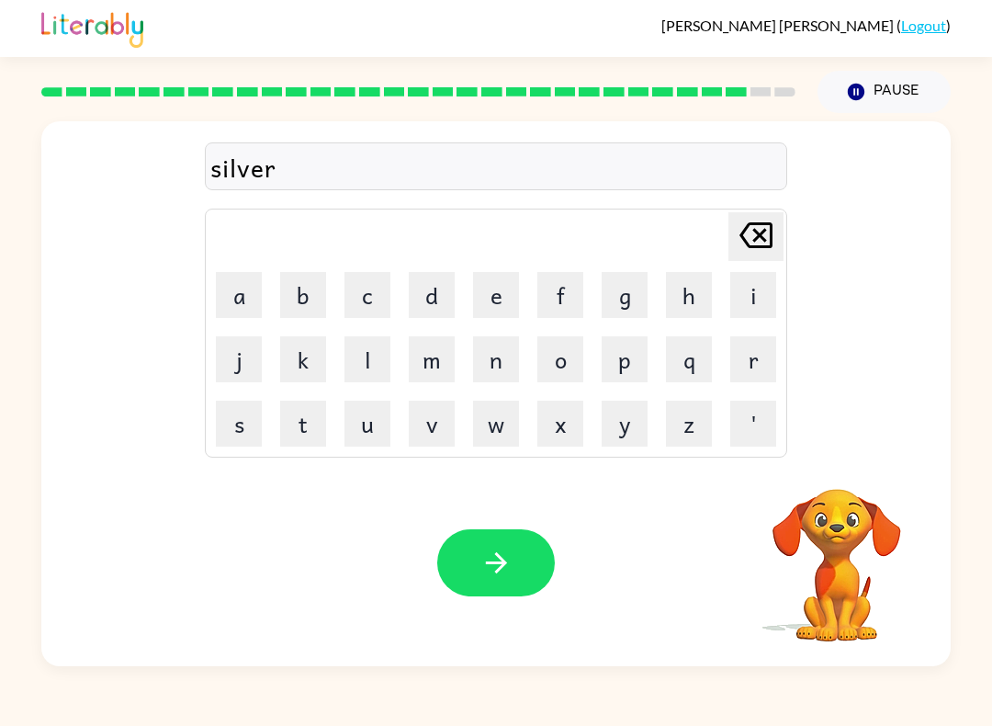
click at [494, 442] on button "w" at bounding box center [496, 424] width 46 height 46
click at [247, 301] on button "a" at bounding box center [239, 295] width 46 height 46
click at [749, 351] on button "r" at bounding box center [753, 359] width 46 height 46
click at [478, 303] on button "e" at bounding box center [496, 295] width 46 height 46
click at [487, 558] on icon "button" at bounding box center [497, 563] width 32 height 32
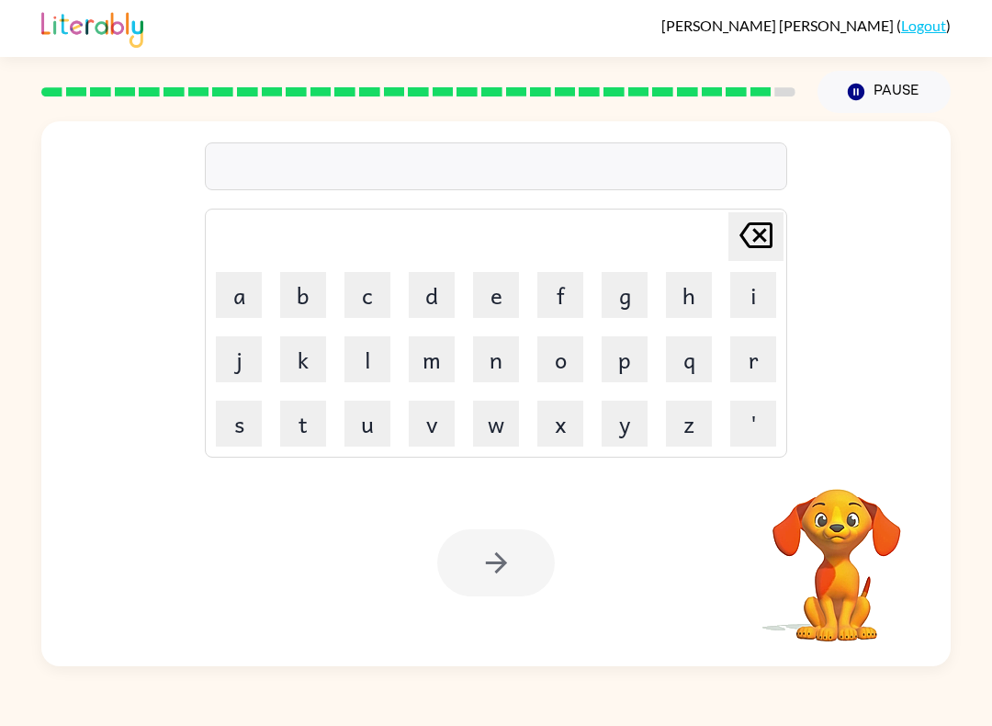
click at [502, 317] on button "e" at bounding box center [496, 295] width 46 height 46
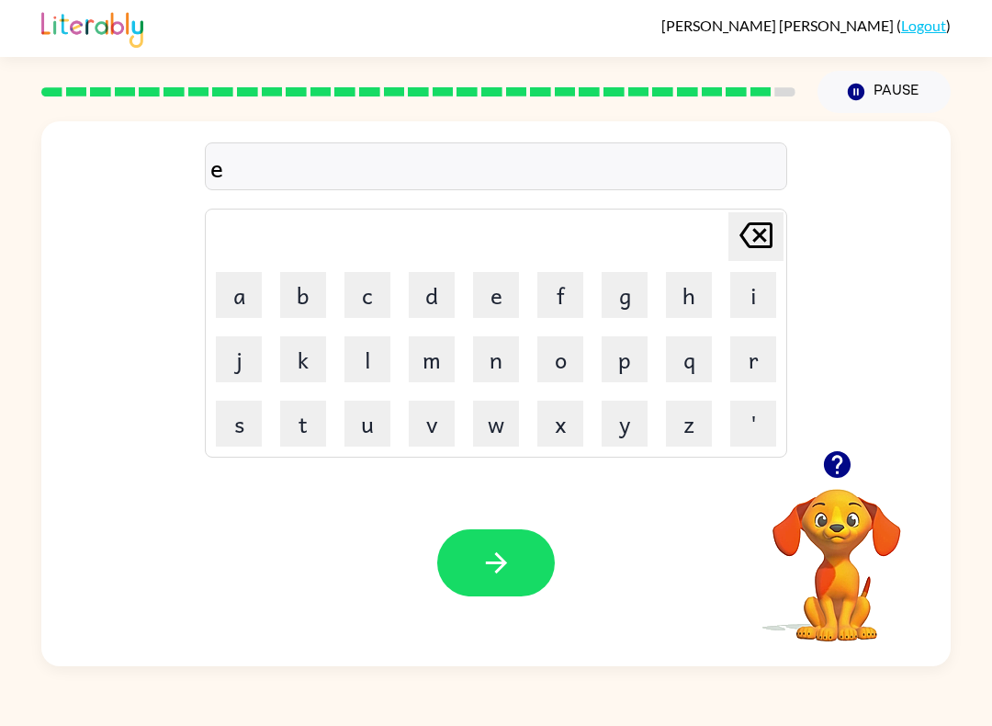
click at [495, 357] on button "n" at bounding box center [496, 359] width 46 height 46
click at [368, 292] on button "c" at bounding box center [368, 295] width 46 height 46
click at [258, 305] on button "a" at bounding box center [239, 295] width 46 height 46
click at [372, 424] on button "u" at bounding box center [368, 424] width 46 height 46
click at [492, 353] on button "n" at bounding box center [496, 359] width 46 height 46
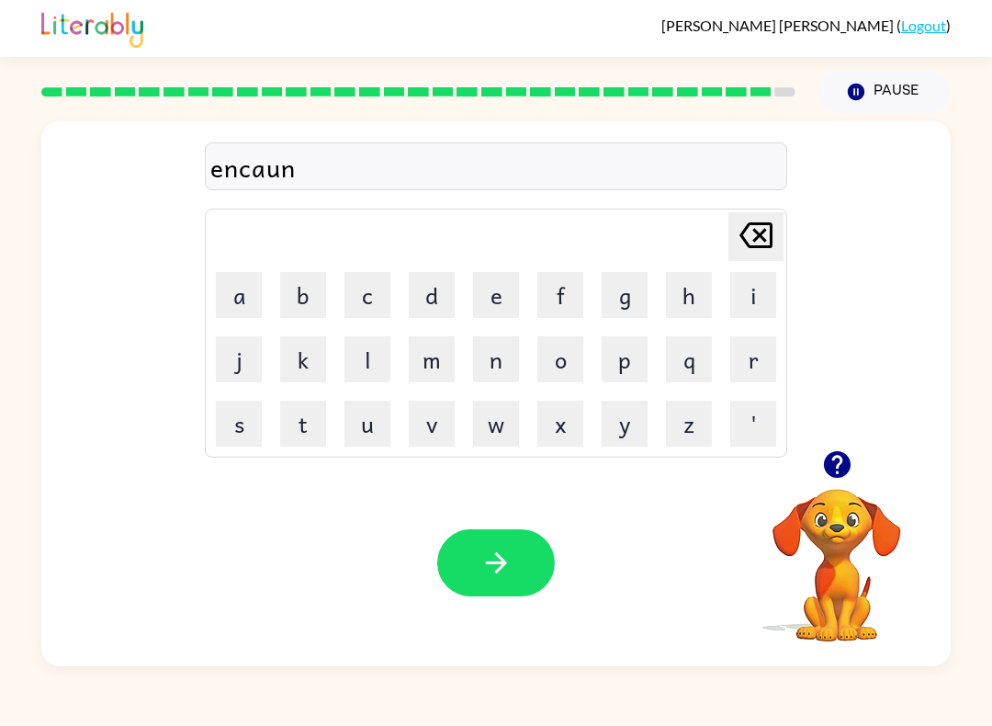
click at [311, 421] on button "t" at bounding box center [303, 424] width 46 height 46
click at [500, 291] on button "e" at bounding box center [496, 295] width 46 height 46
click at [766, 367] on button "r" at bounding box center [753, 359] width 46 height 46
click at [521, 595] on button "button" at bounding box center [496, 562] width 118 height 67
